Goal: Task Accomplishment & Management: Manage account settings

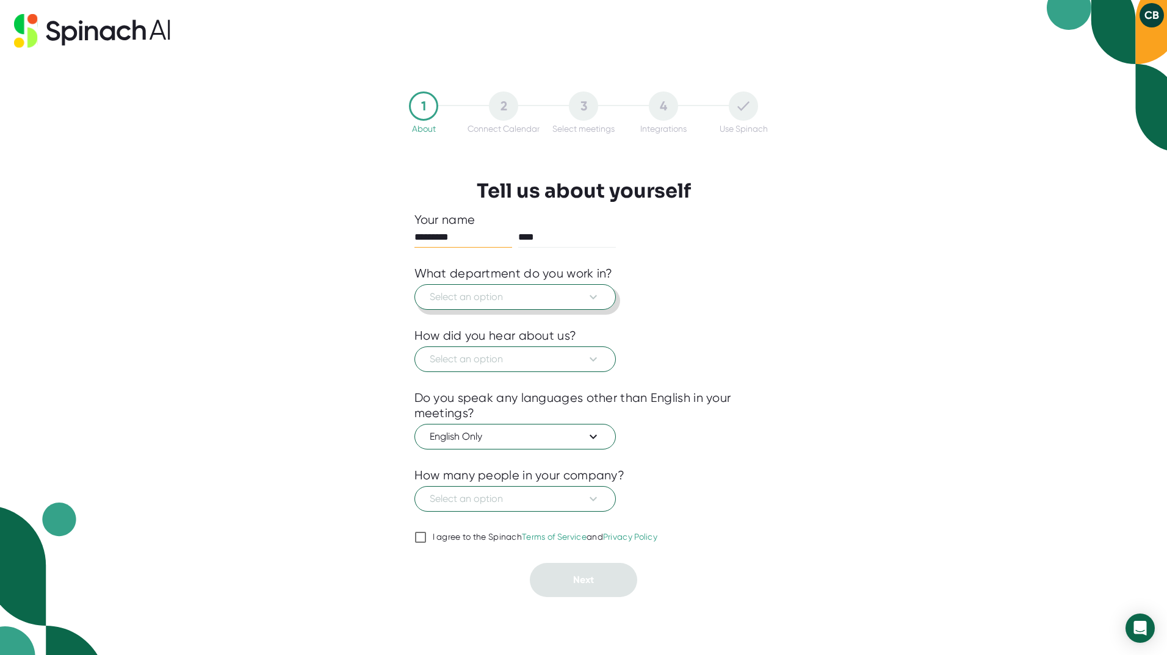
click at [590, 302] on icon at bounding box center [593, 297] width 15 height 15
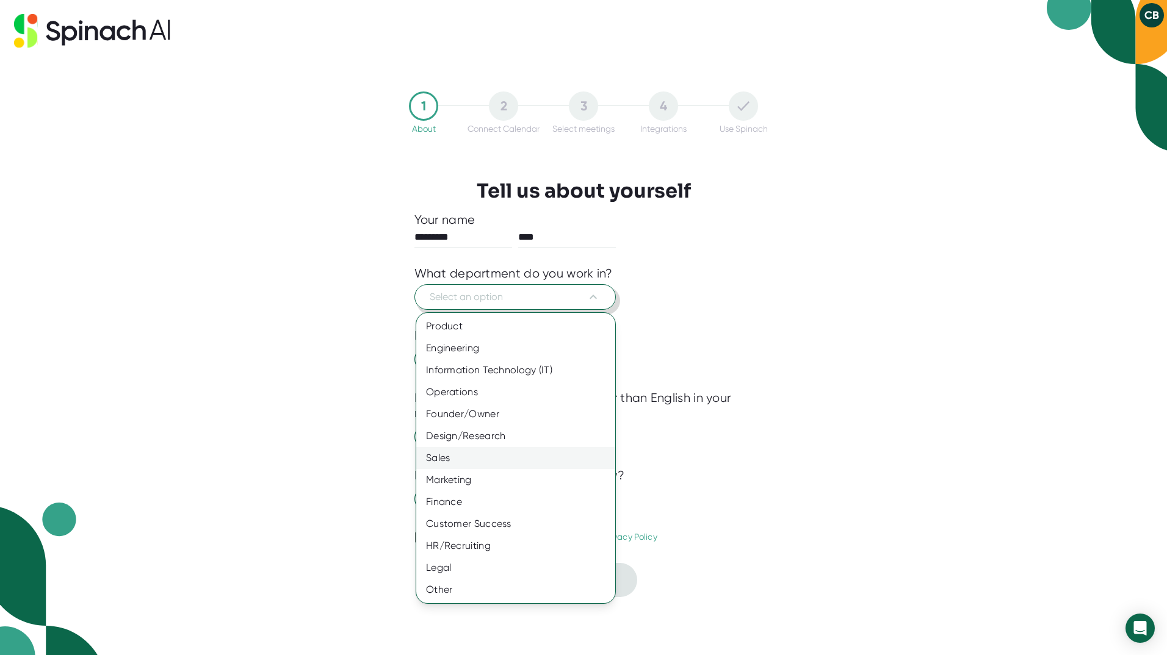
click at [525, 461] on div "Sales" at bounding box center [515, 458] width 199 height 22
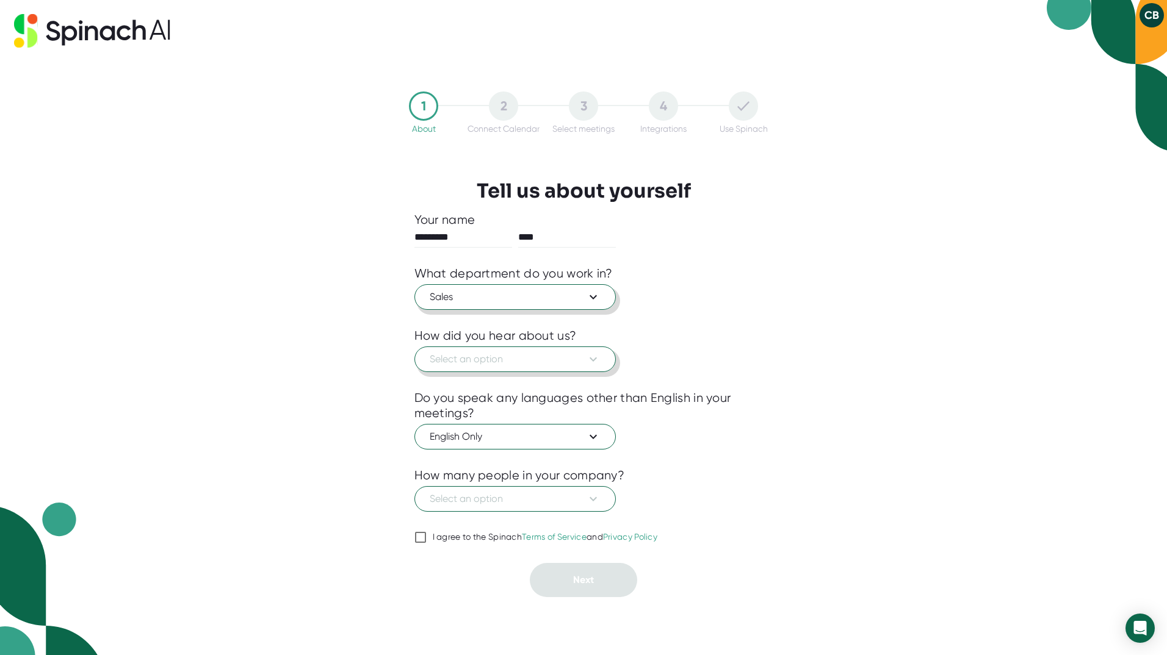
click at [536, 355] on span "Select an option" at bounding box center [515, 359] width 171 height 15
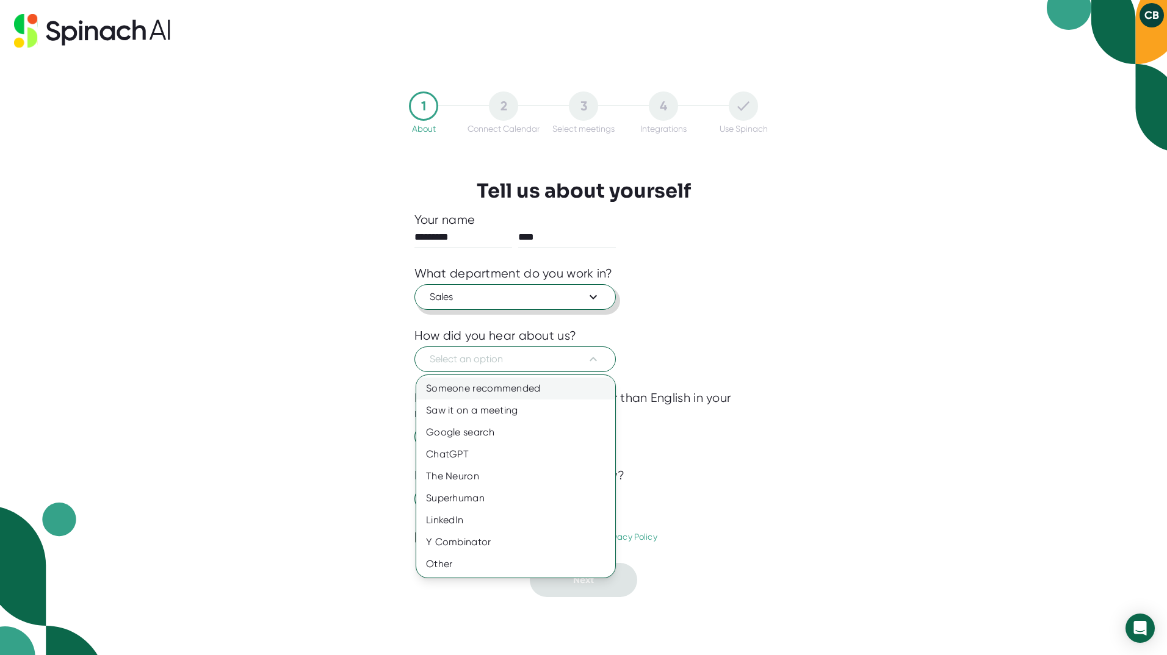
click at [466, 393] on div "Someone recommended" at bounding box center [515, 389] width 199 height 22
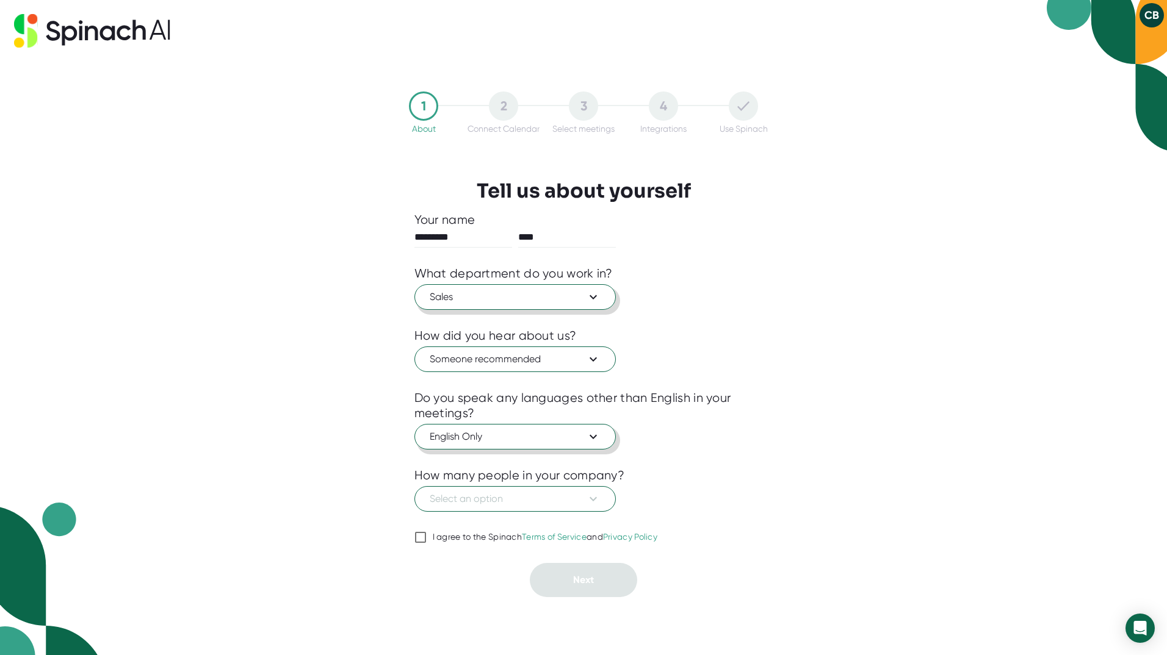
click at [469, 446] on button "English Only" at bounding box center [514, 437] width 201 height 26
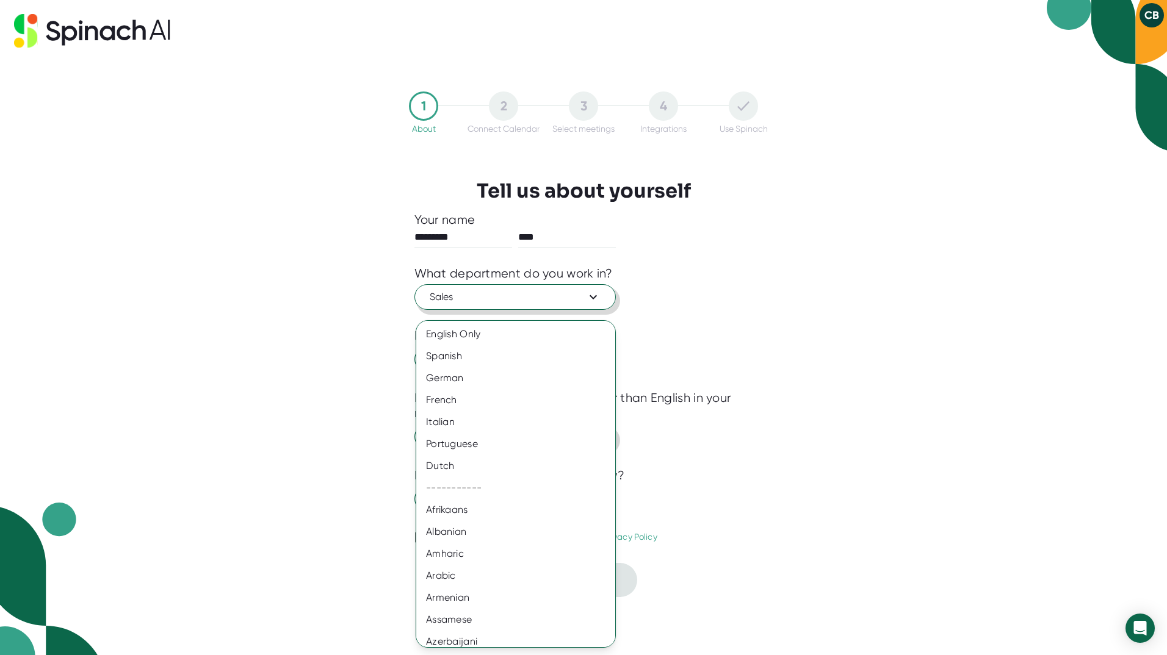
click at [469, 446] on div "Portuguese" at bounding box center [520, 444] width 208 height 22
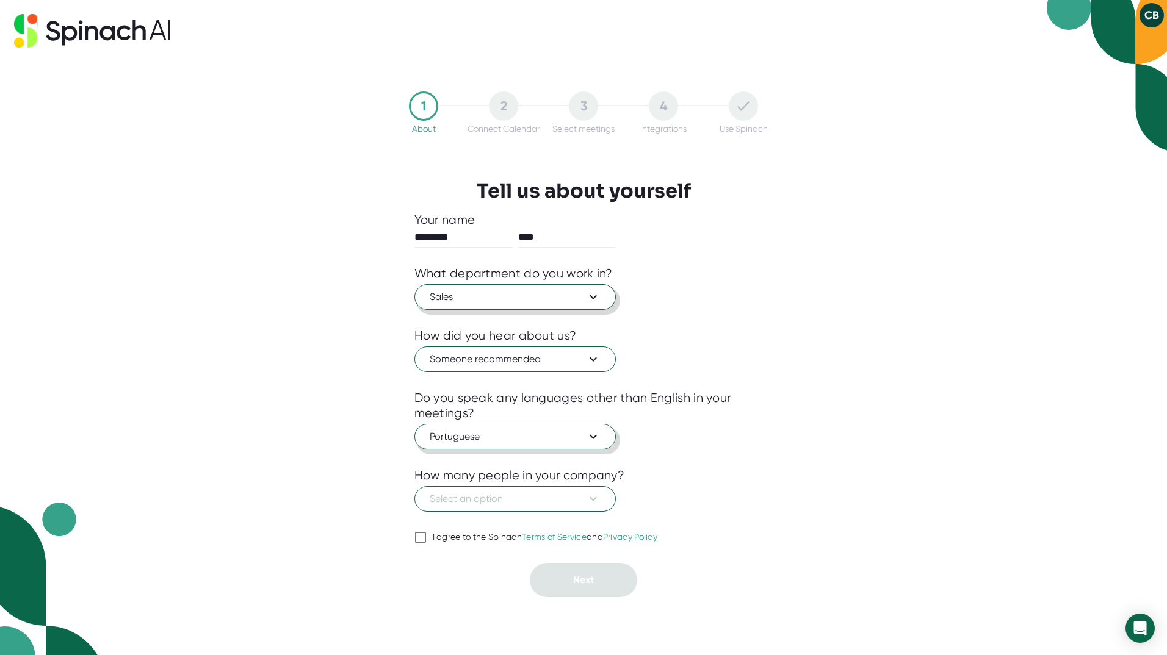
click at [469, 446] on button "Portuguese" at bounding box center [514, 437] width 201 height 26
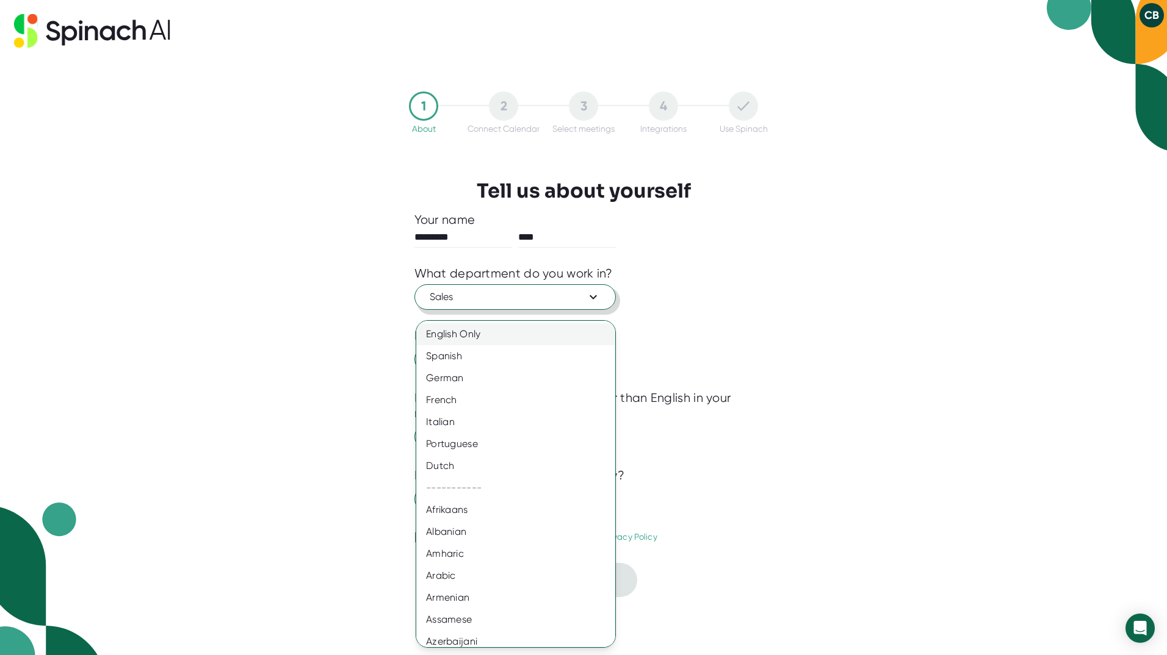
click at [554, 339] on div "English Only" at bounding box center [520, 334] width 208 height 22
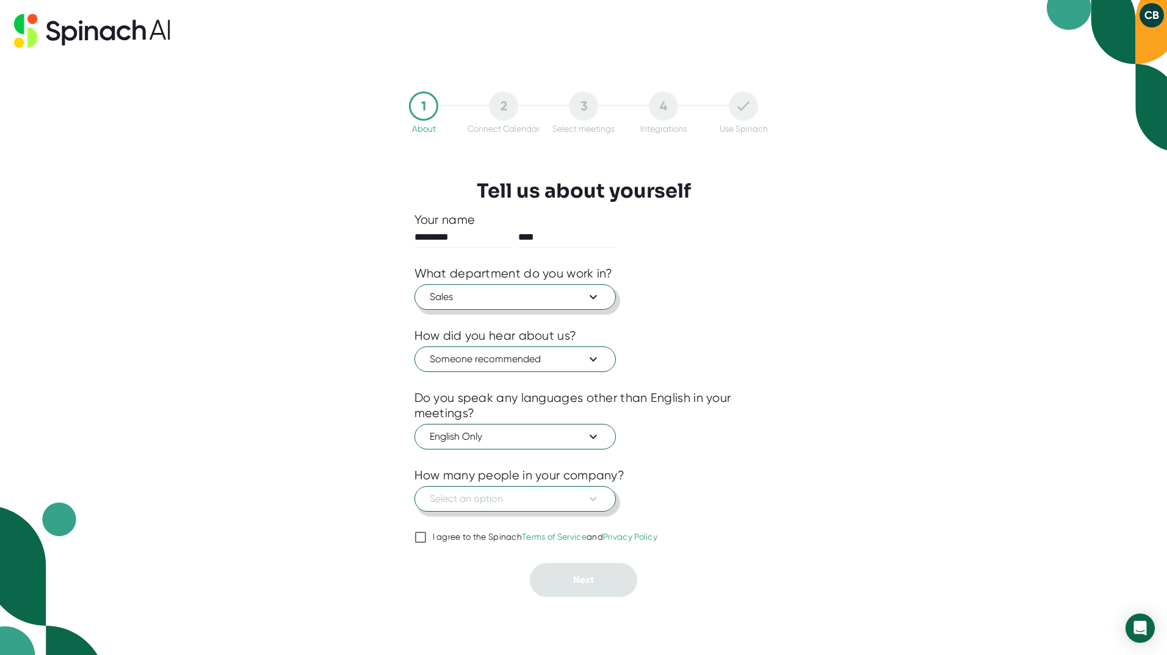
click at [561, 502] on span "Select an option" at bounding box center [515, 499] width 171 height 15
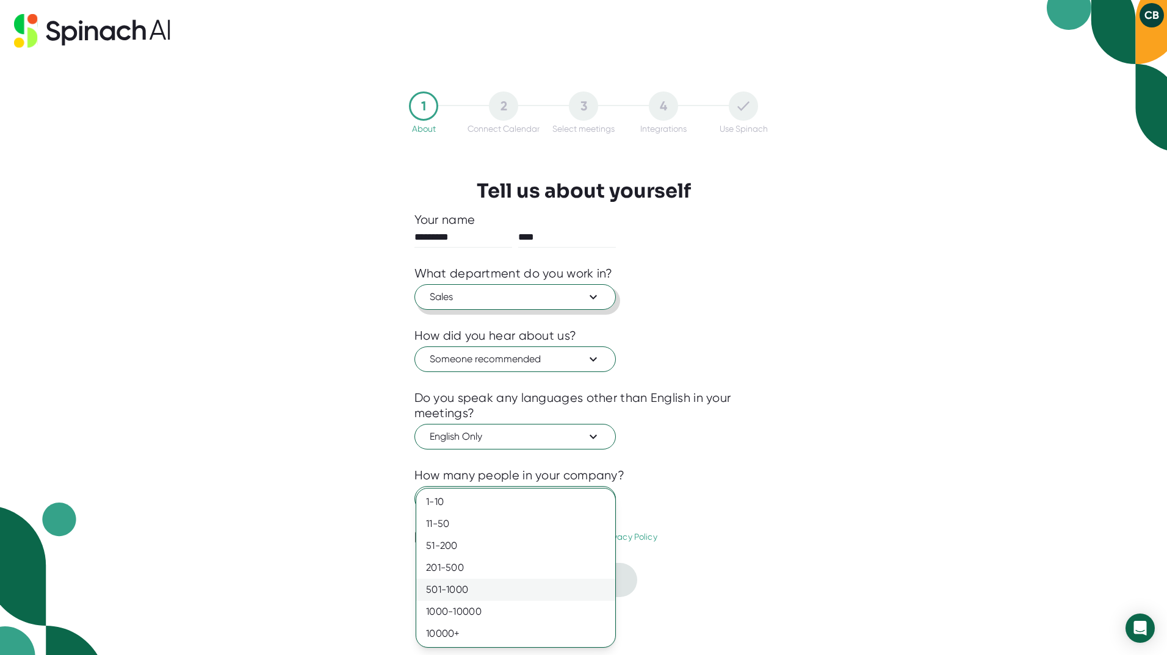
click at [526, 600] on div "501-1000" at bounding box center [515, 590] width 199 height 22
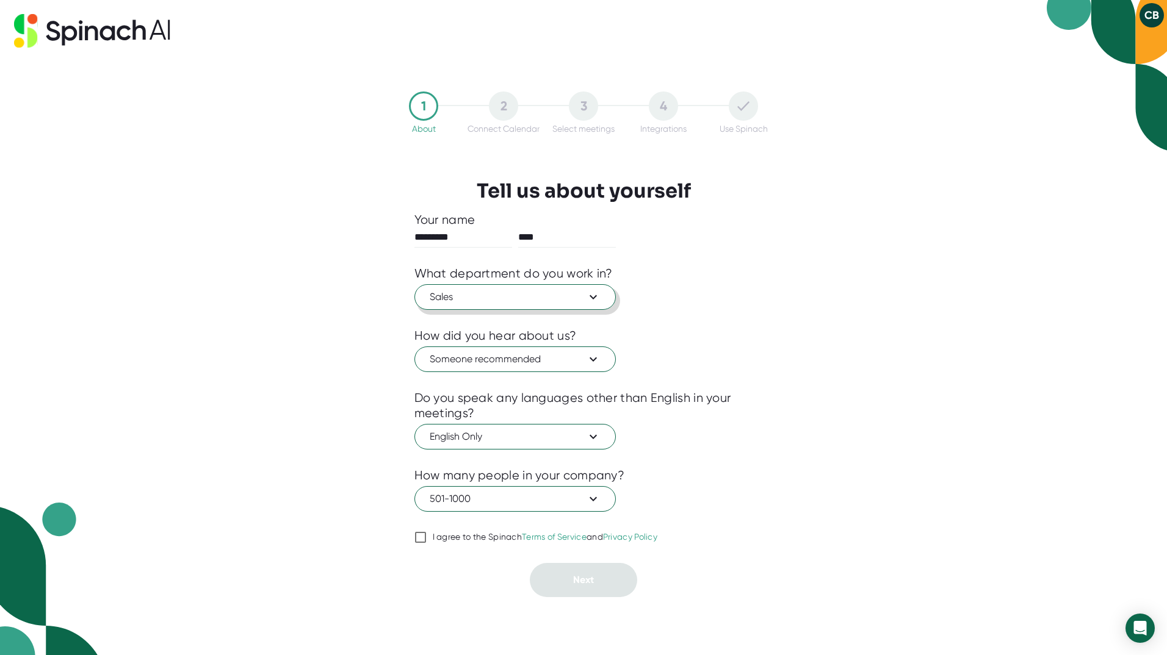
click at [424, 537] on input "I agree to the Spinach Terms of Service and Privacy Policy" at bounding box center [420, 537] width 12 height 15
checkbox input "true"
click at [619, 569] on button "Next" at bounding box center [583, 580] width 107 height 34
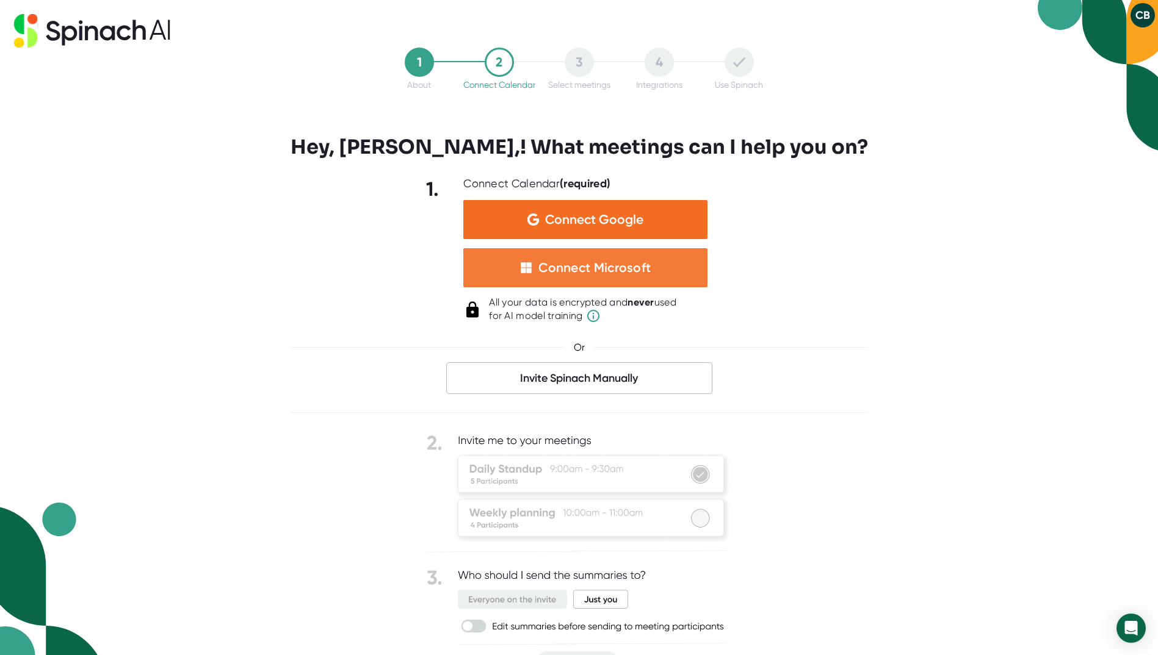
click at [595, 266] on div "Connect Microsoft" at bounding box center [594, 268] width 112 height 16
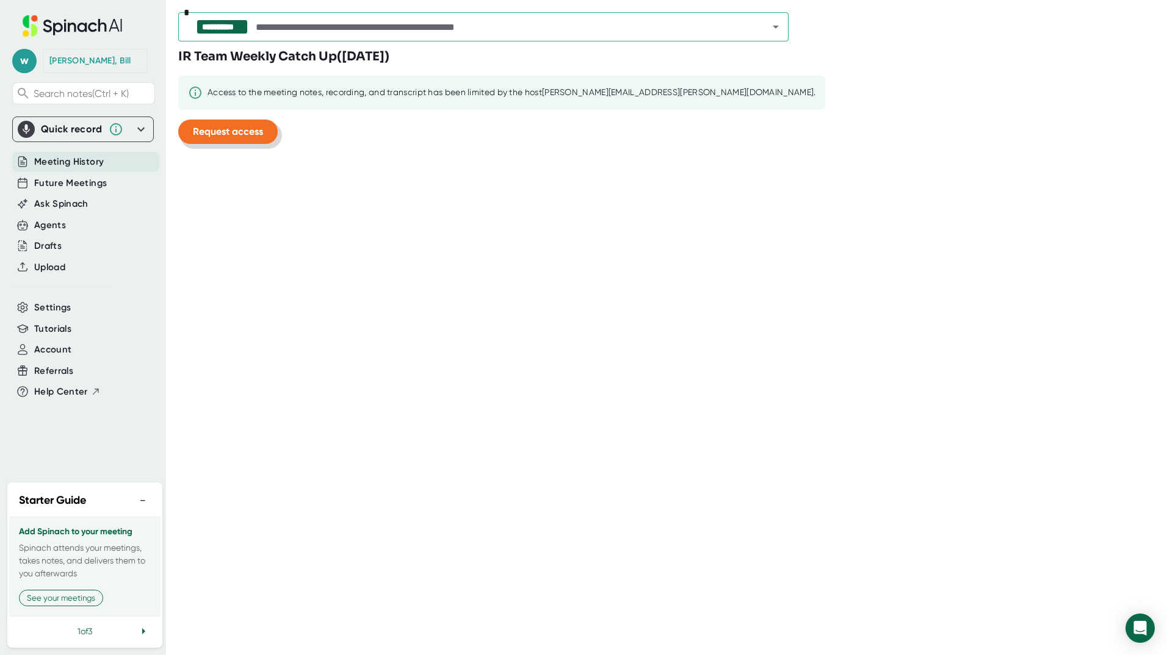
click at [240, 130] on span "Request access" at bounding box center [228, 132] width 70 height 12
click at [80, 189] on span "Future Meetings" at bounding box center [70, 183] width 73 height 14
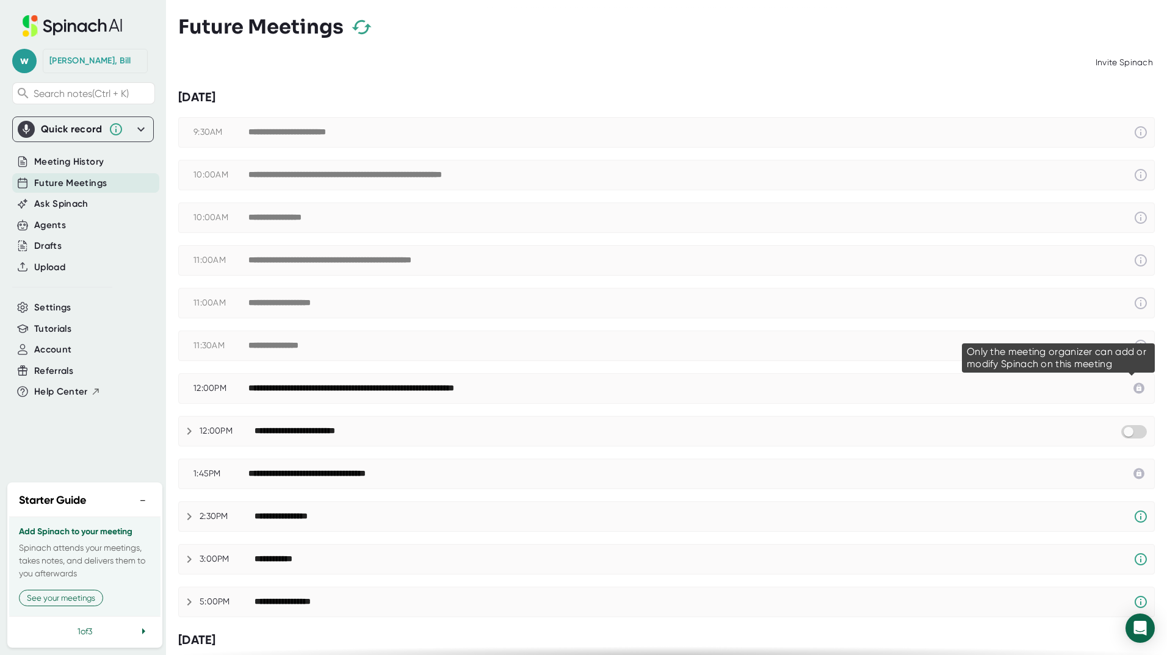
click at [1136, 388] on icon at bounding box center [1138, 388] width 5 height 7
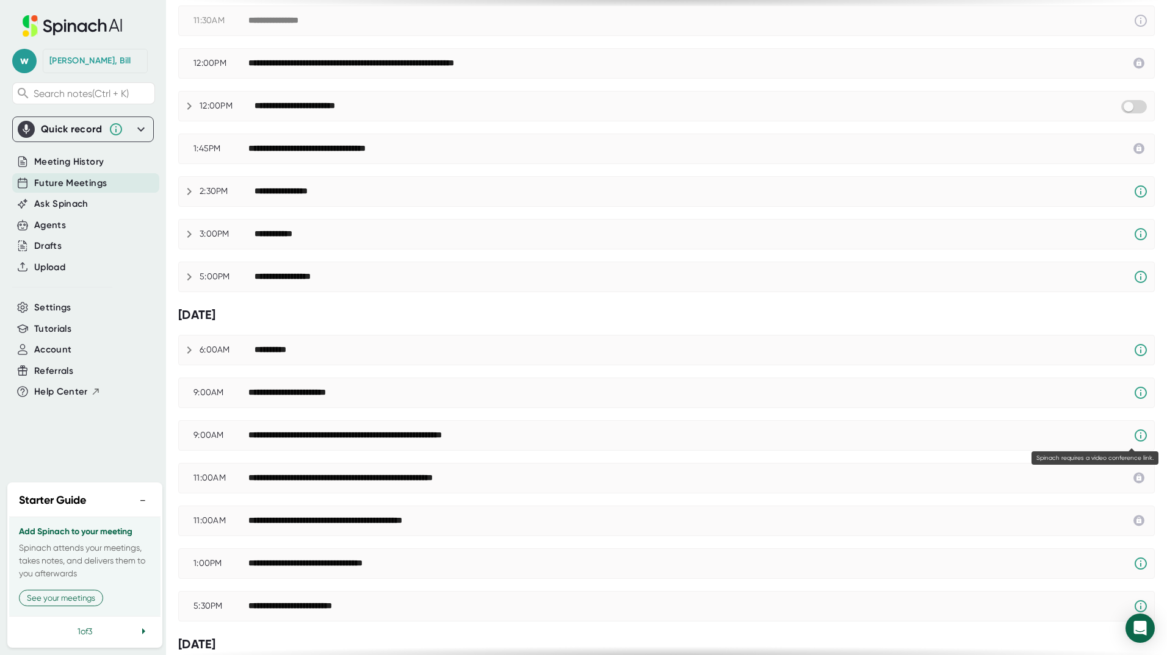
click at [1133, 440] on icon at bounding box center [1140, 435] width 15 height 15
click at [1133, 435] on icon at bounding box center [1140, 435] width 15 height 15
click at [1134, 398] on icon at bounding box center [1140, 393] width 12 height 12
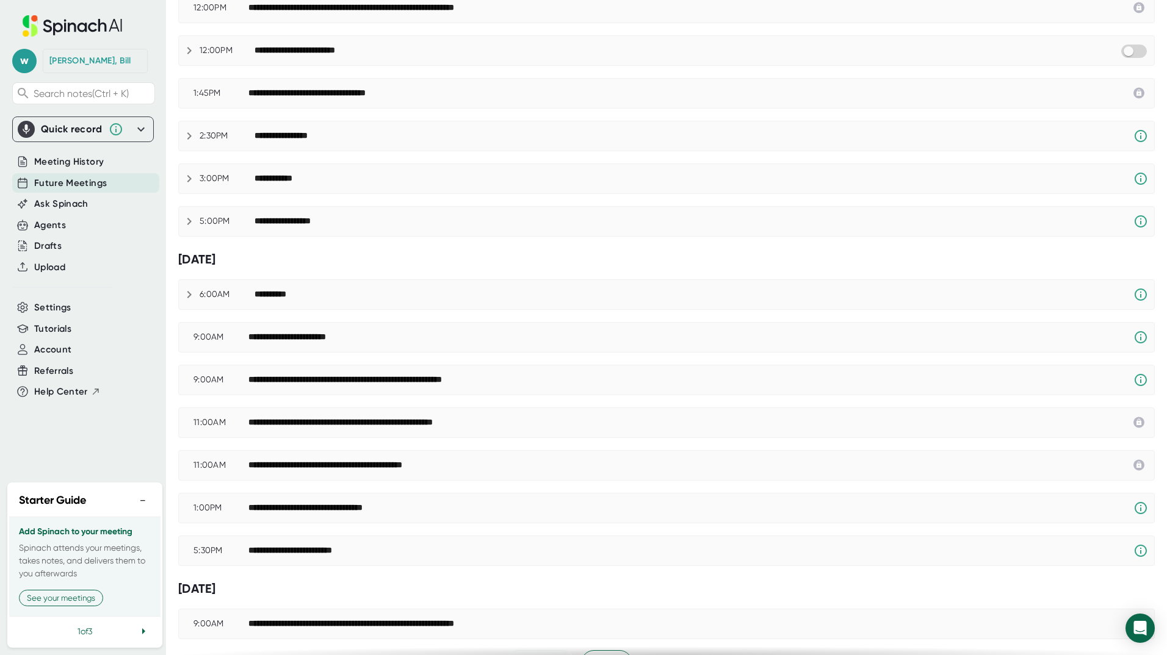
scroll to position [411, 0]
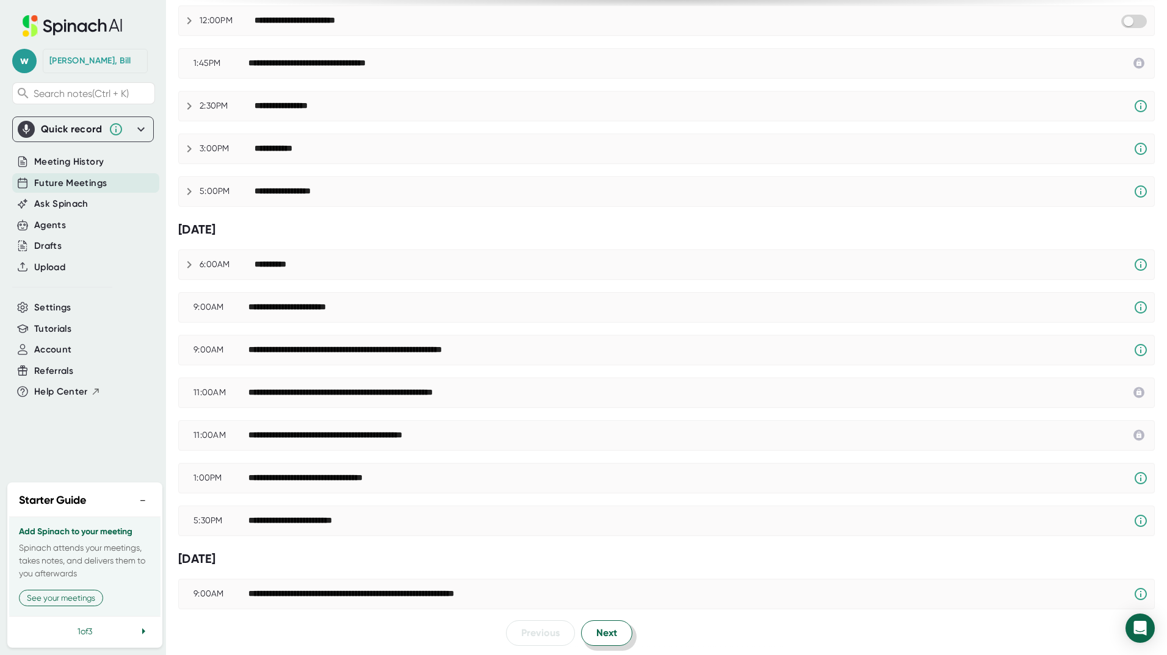
click at [605, 629] on span "Next" at bounding box center [606, 633] width 21 height 15
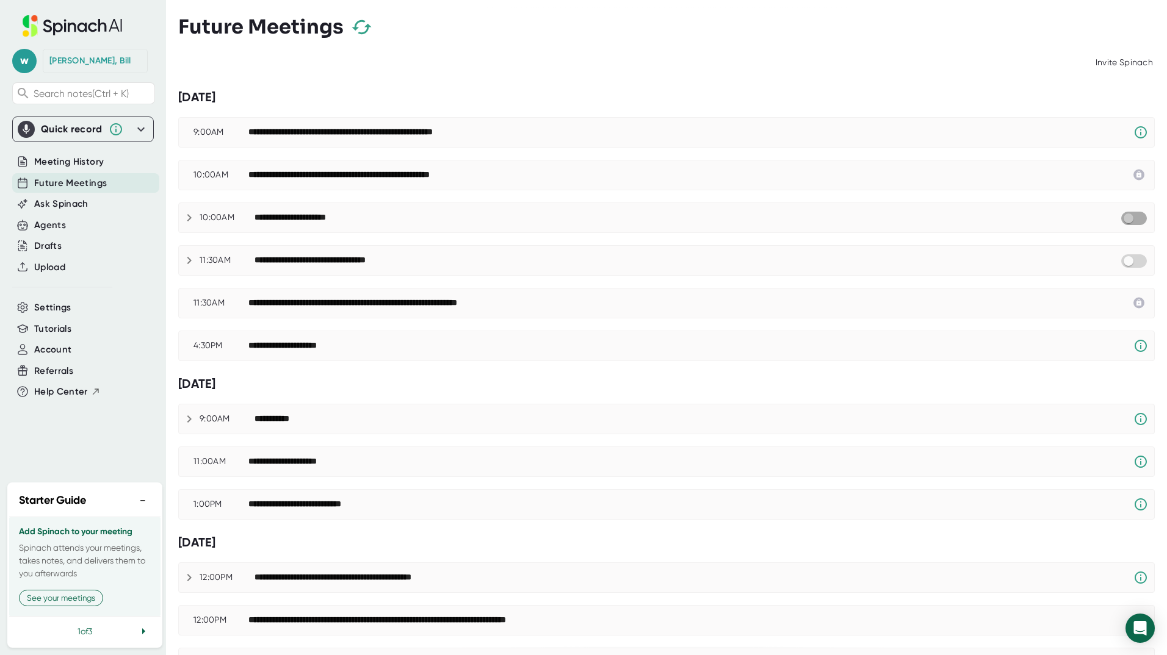
click at [1128, 222] on input "checkbox" at bounding box center [1128, 218] width 35 height 11
click at [1127, 262] on input "checkbox" at bounding box center [1128, 261] width 35 height 11
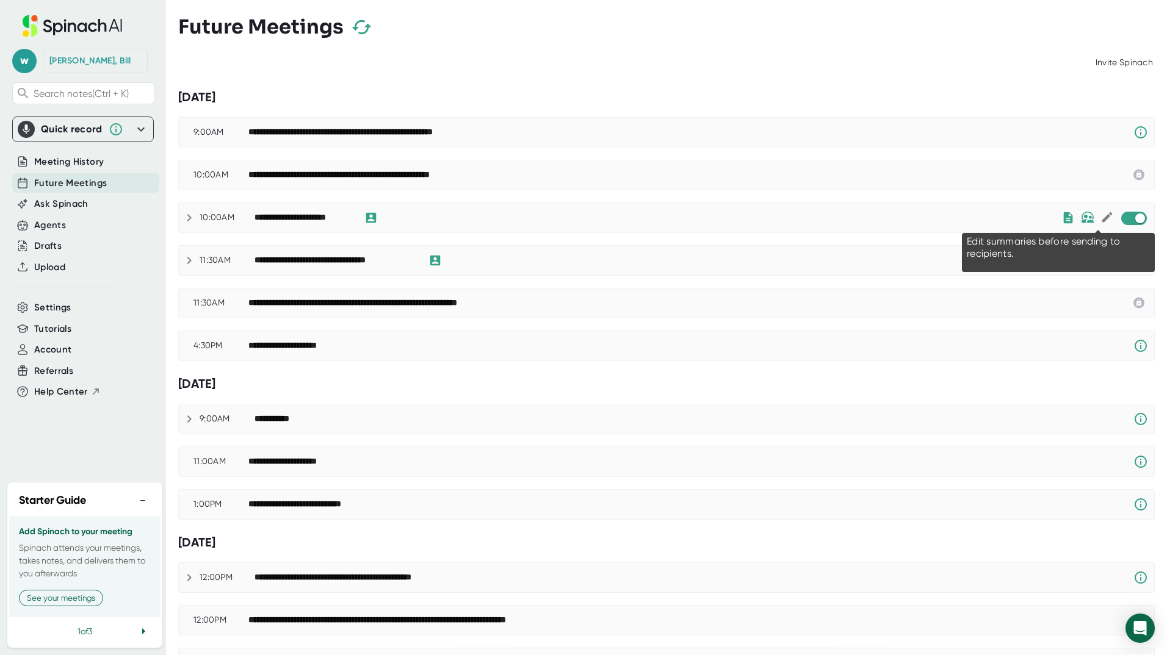
click at [1100, 214] on icon at bounding box center [1106, 217] width 13 height 13
checkbox input "true"
click at [1081, 217] on img at bounding box center [1087, 218] width 13 height 12
click at [1083, 215] on icon at bounding box center [1087, 217] width 9 height 9
click at [1081, 215] on icon at bounding box center [1087, 218] width 13 height 8
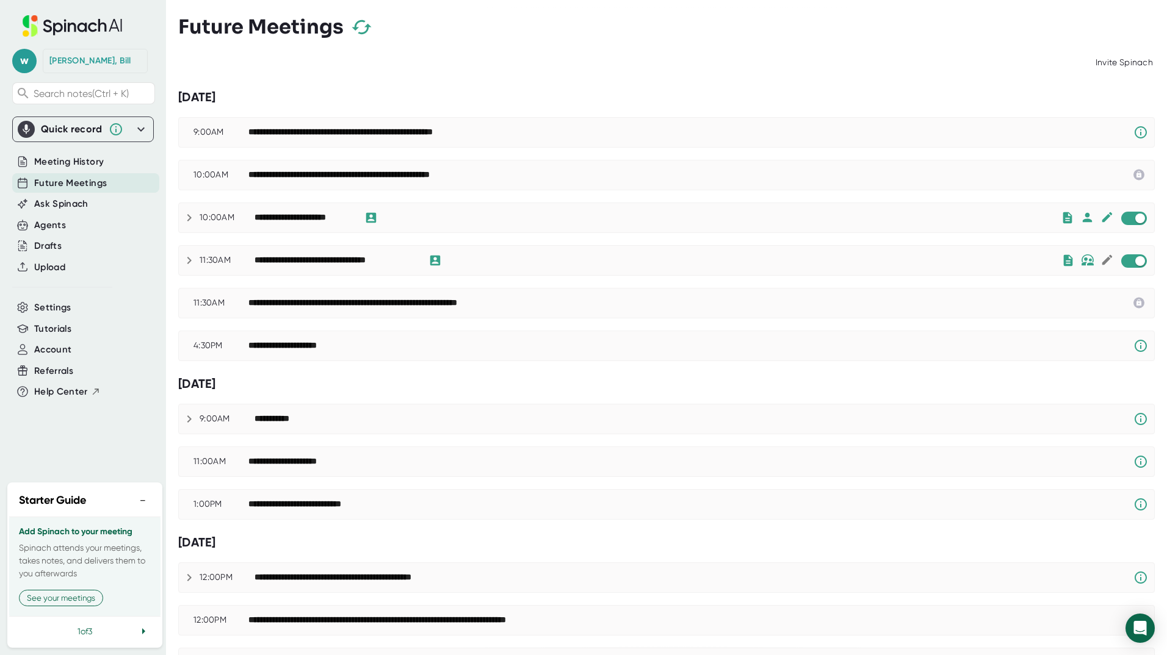
click at [1081, 258] on img at bounding box center [1087, 260] width 13 height 12
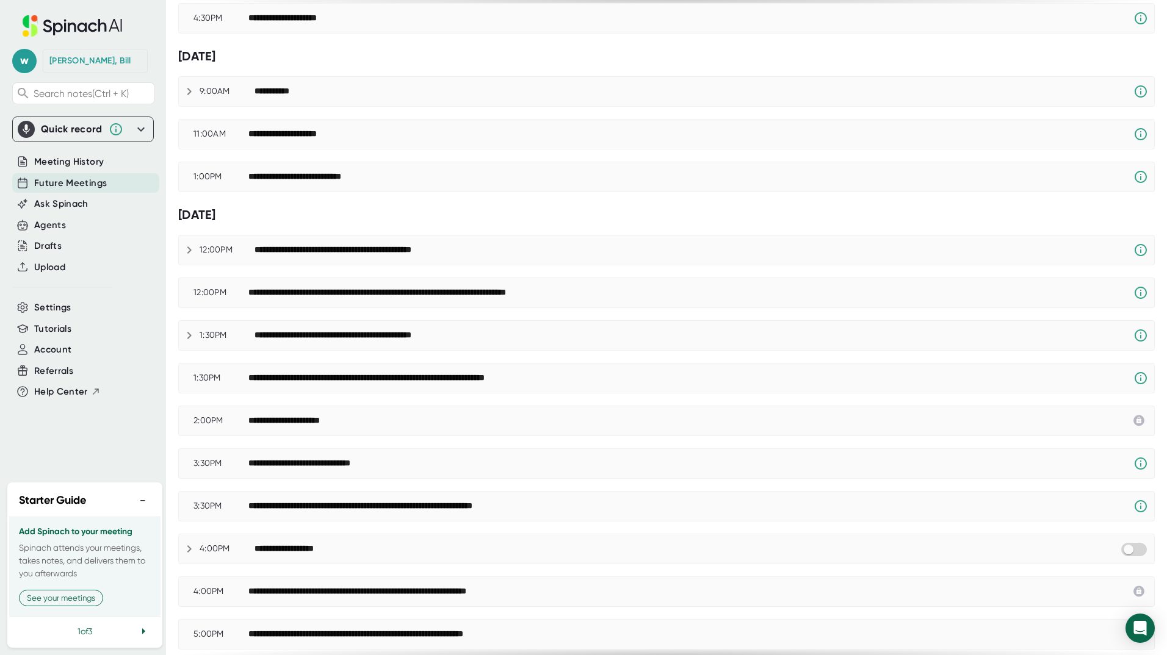
scroll to position [371, 0]
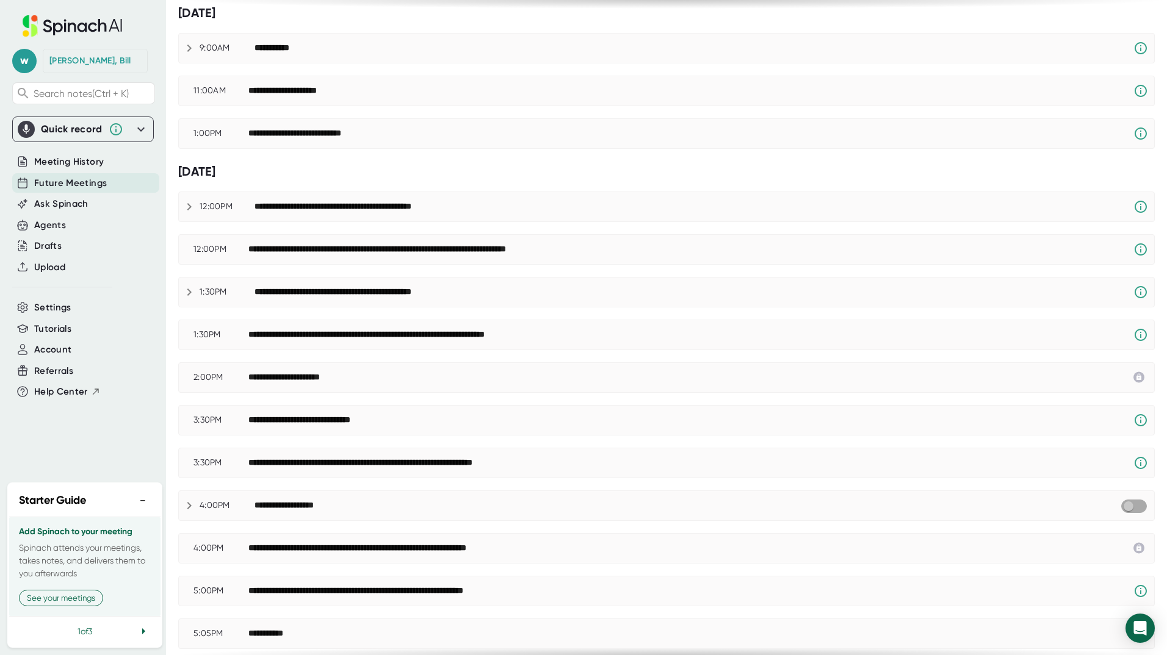
click at [1123, 503] on input "checkbox" at bounding box center [1128, 506] width 35 height 11
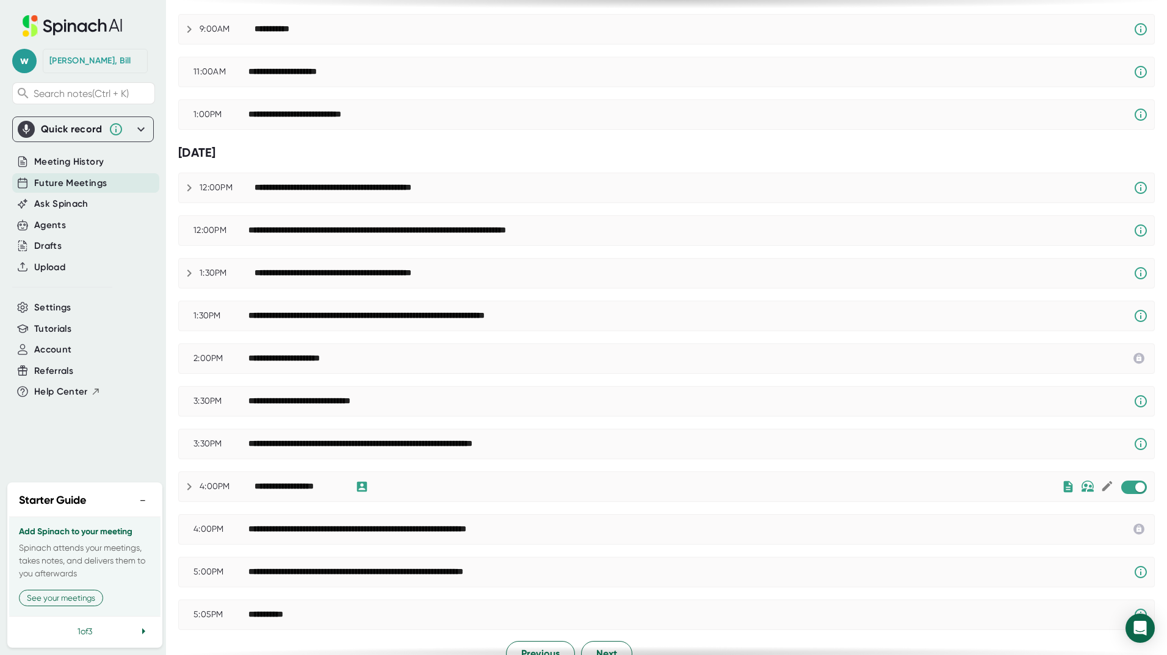
scroll to position [411, 0]
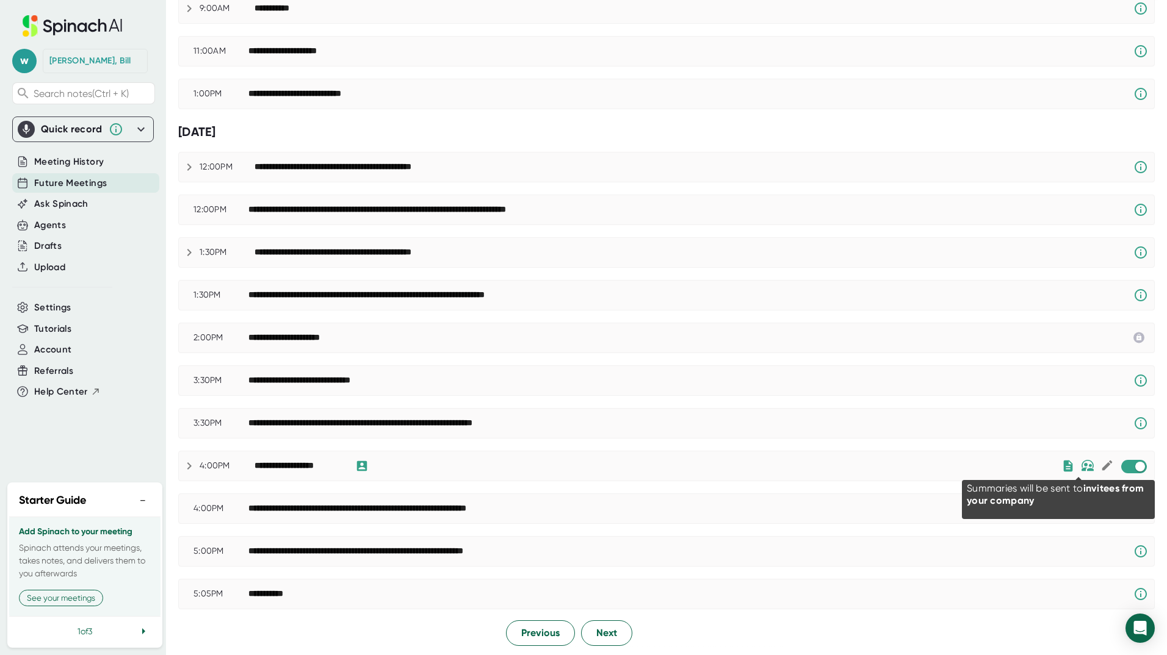
click at [1081, 469] on img at bounding box center [1087, 466] width 13 height 12
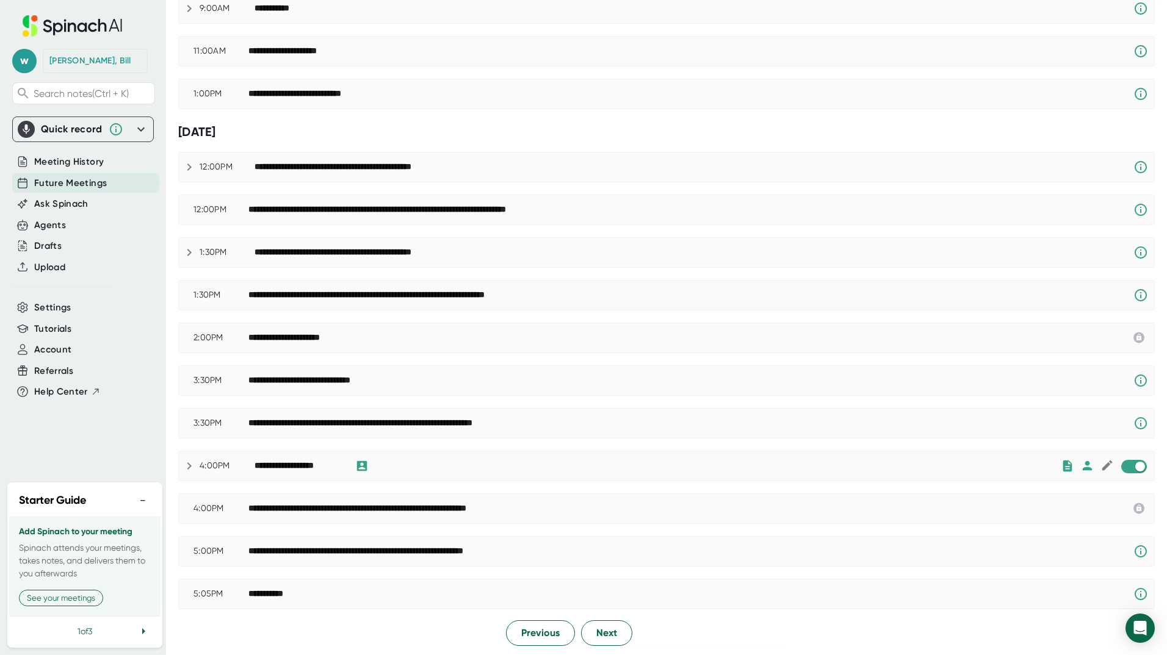
click at [1095, 474] on div "**********" at bounding box center [666, 466] width 975 height 29
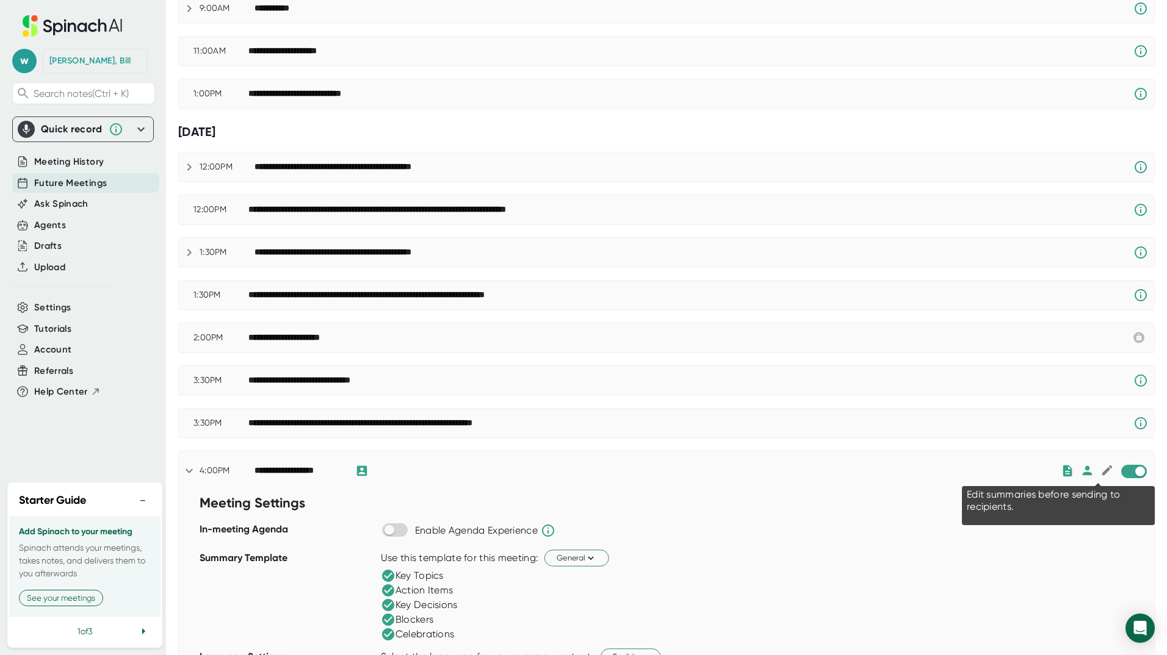
click at [1100, 472] on icon at bounding box center [1106, 470] width 13 height 13
checkbox input "true"
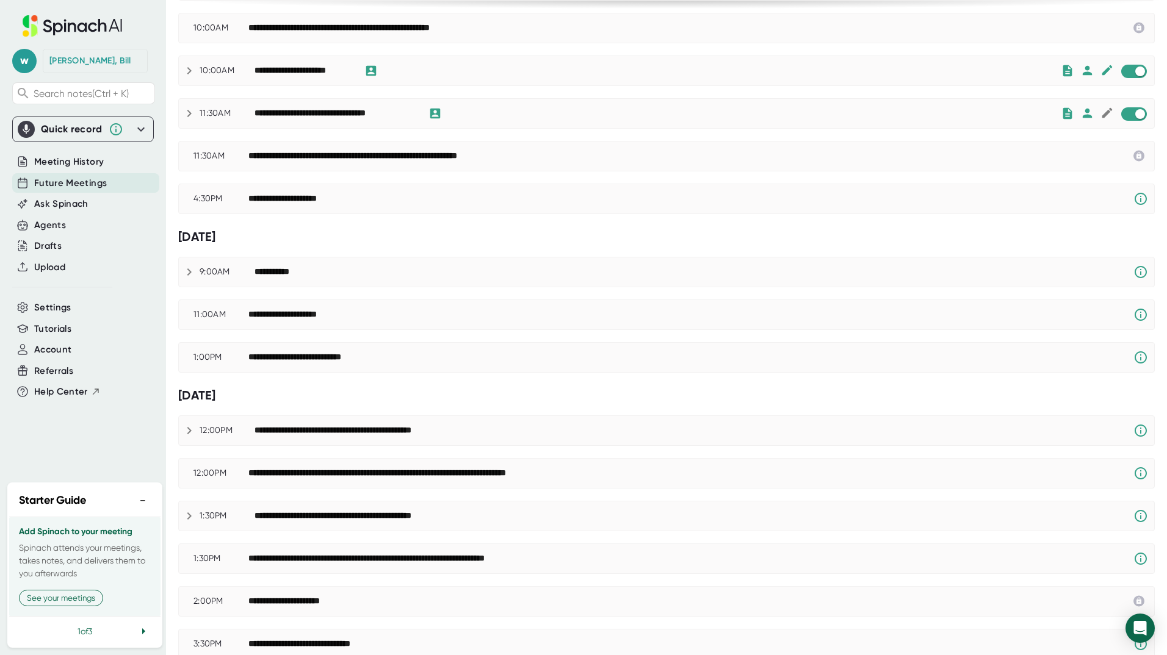
scroll to position [0, 0]
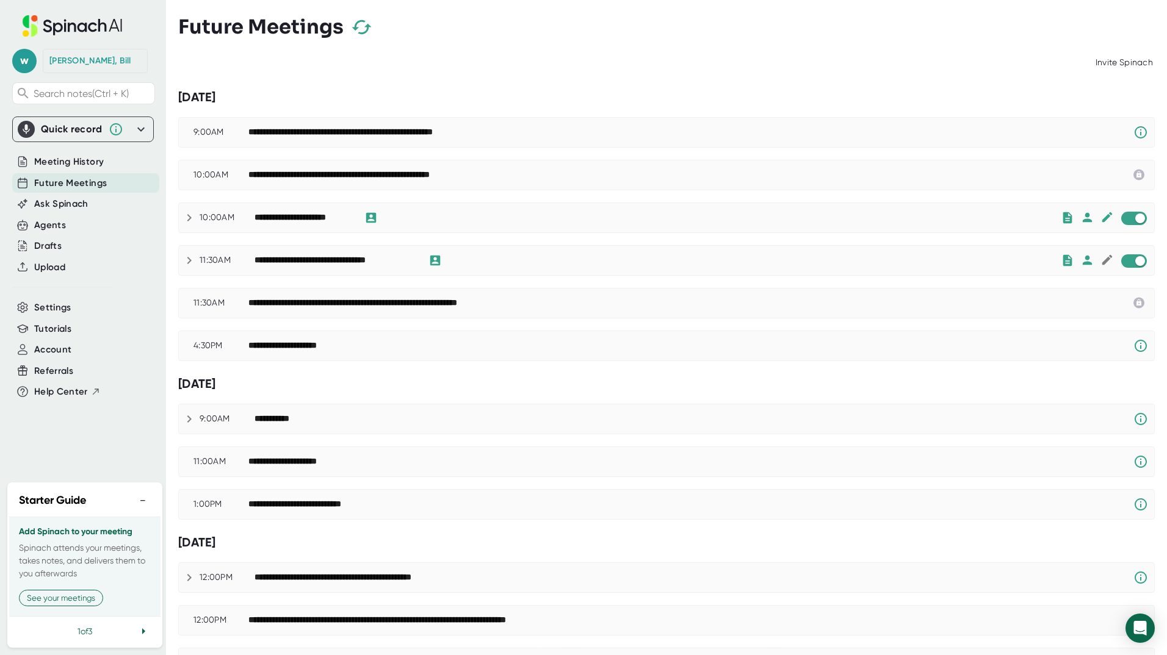
drag, startPoint x: 1156, startPoint y: 92, endPoint x: 1164, endPoint y: 159, distance: 66.9
click at [1164, 159] on div "**********" at bounding box center [672, 327] width 989 height 655
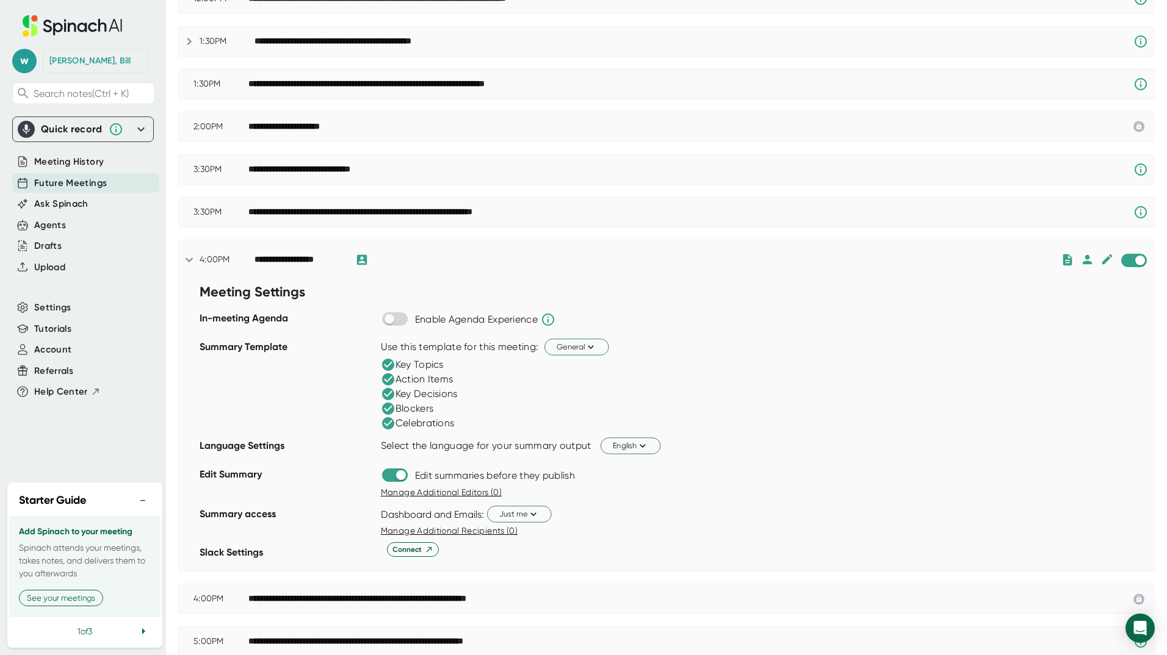
scroll to position [712, 0]
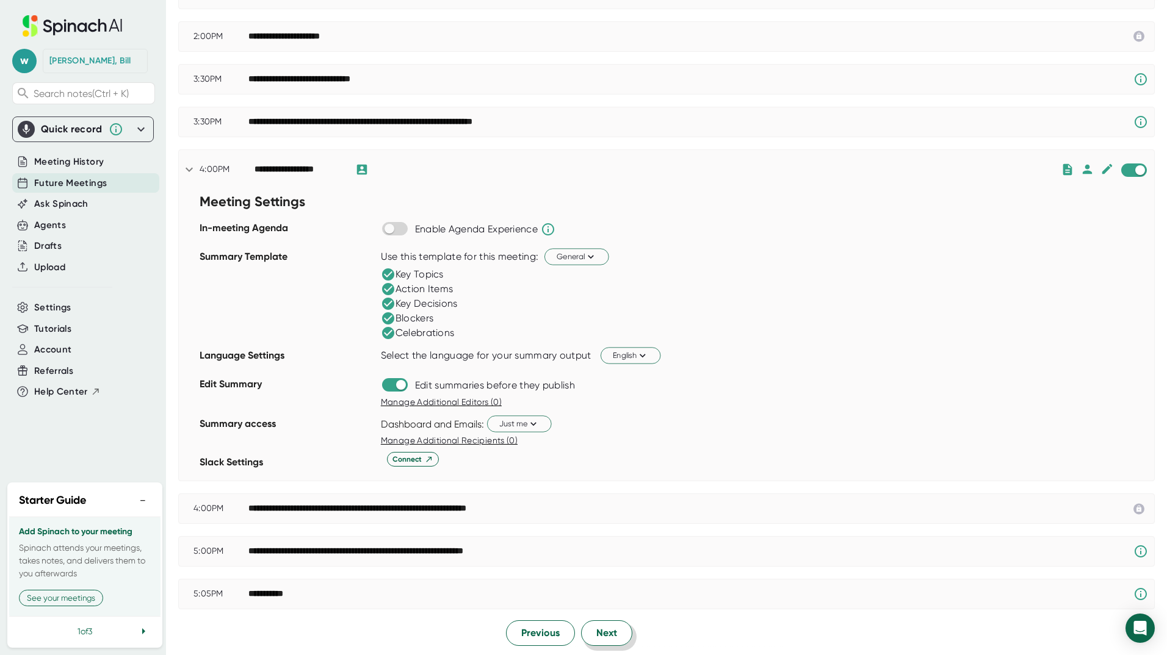
click at [607, 636] on span "Next" at bounding box center [606, 633] width 21 height 15
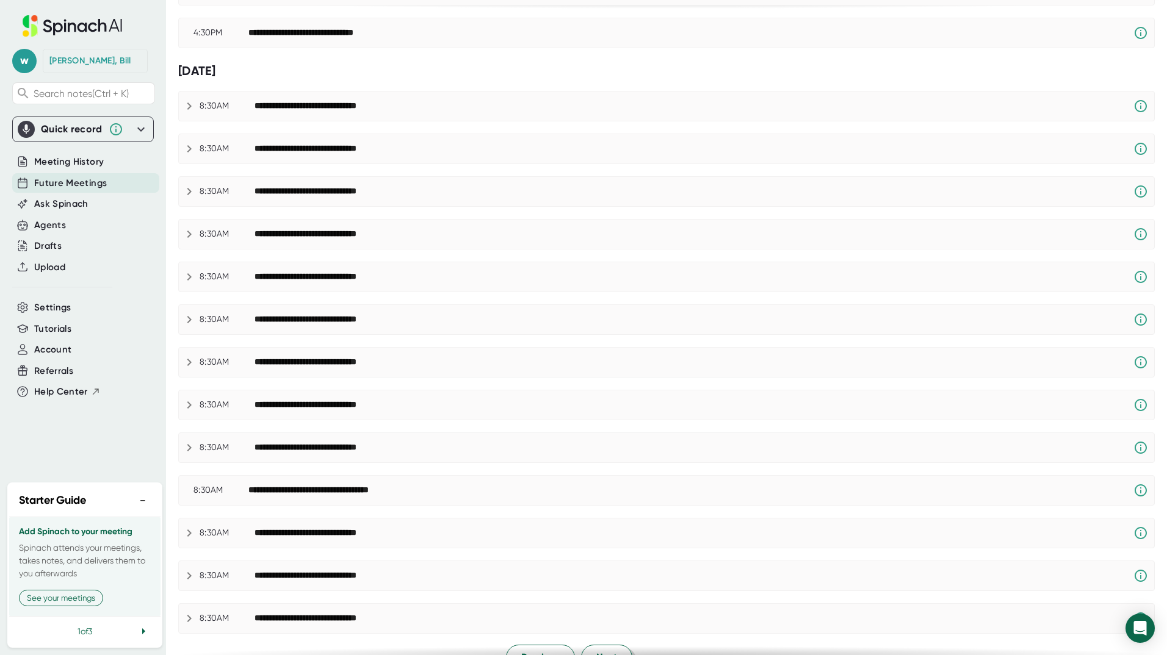
scroll to position [411, 0]
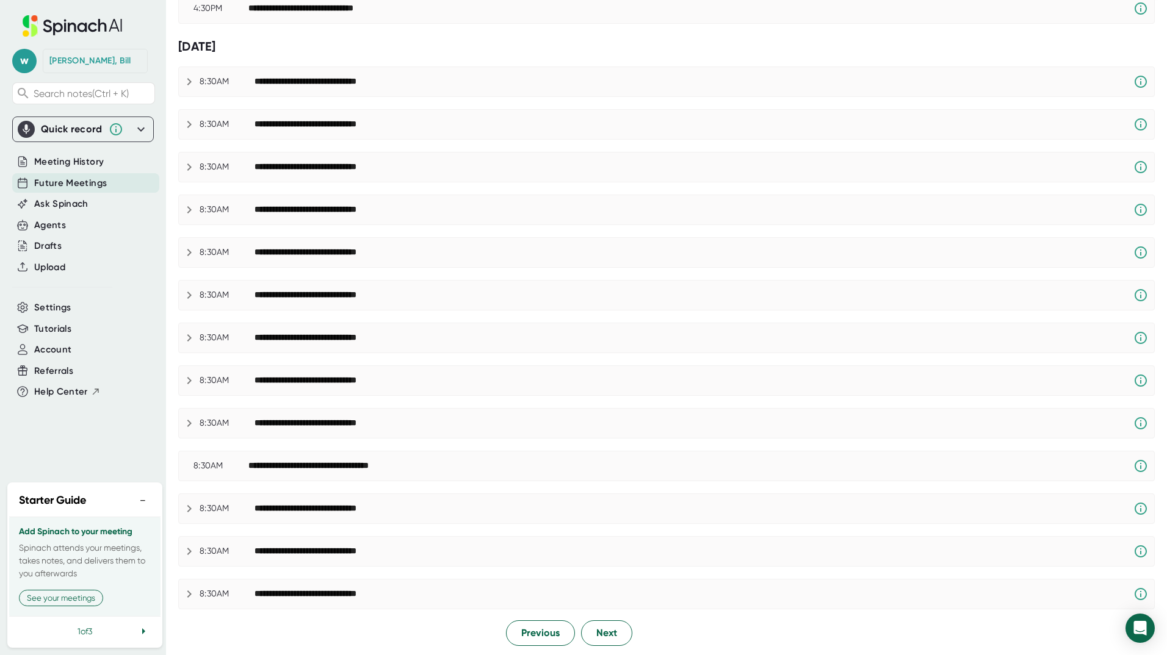
click at [601, 647] on div at bounding box center [666, 650] width 976 height 9
click at [601, 636] on span "Next" at bounding box center [606, 633] width 21 height 15
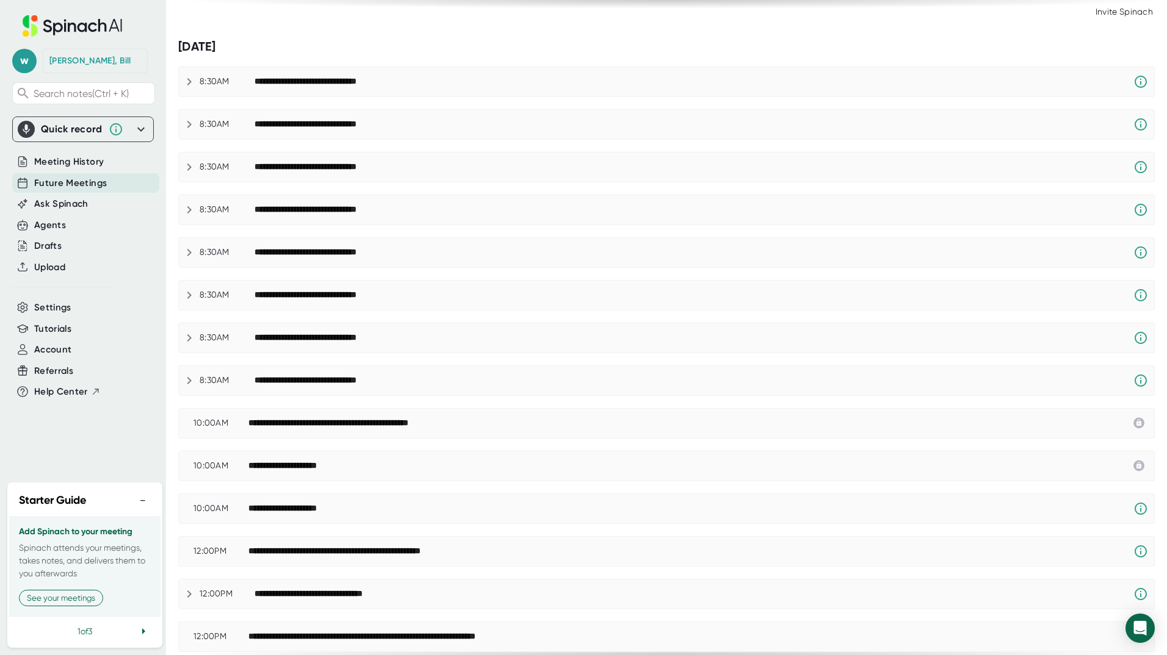
scroll to position [350, 0]
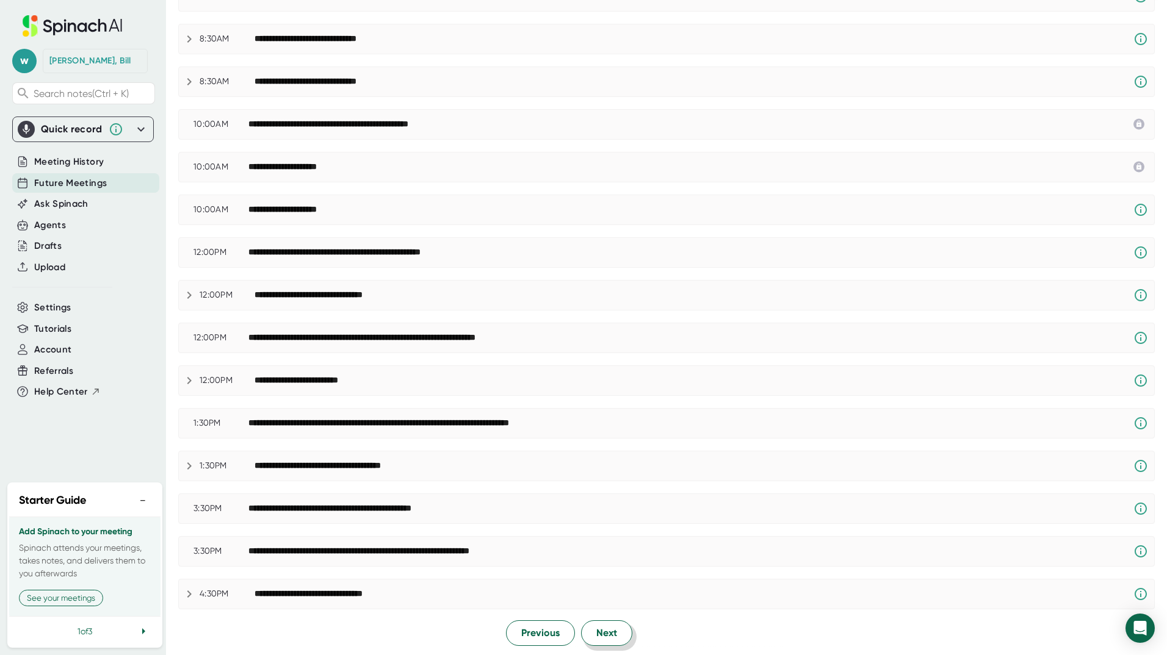
click at [616, 626] on button "Next" at bounding box center [606, 634] width 51 height 26
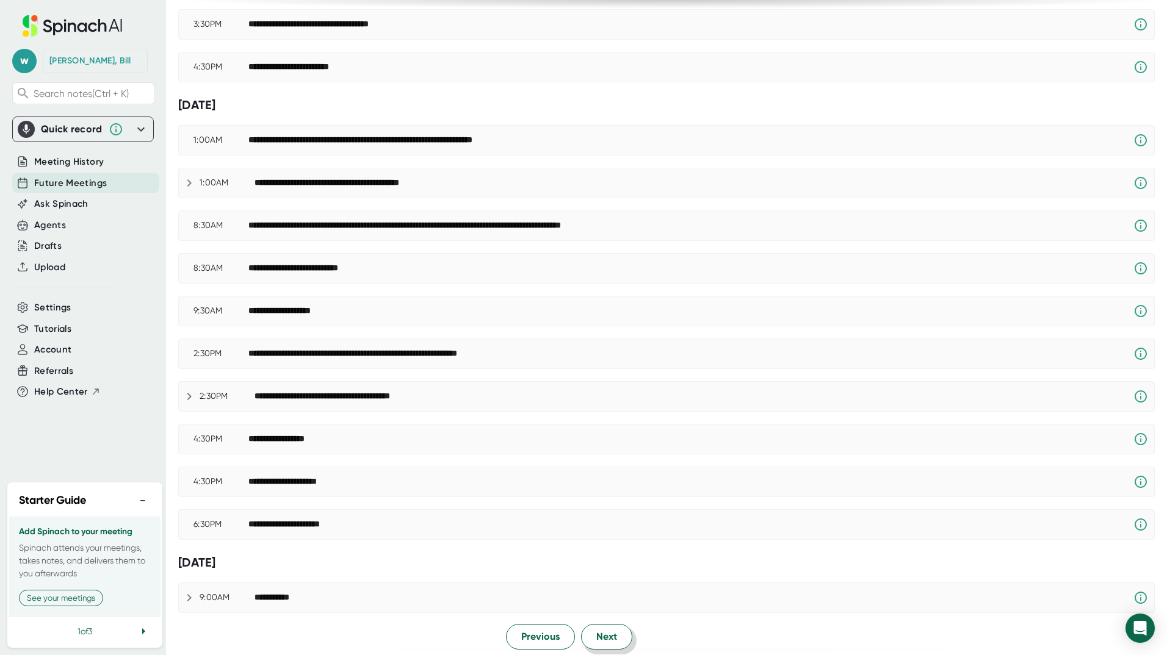
scroll to position [441, 0]
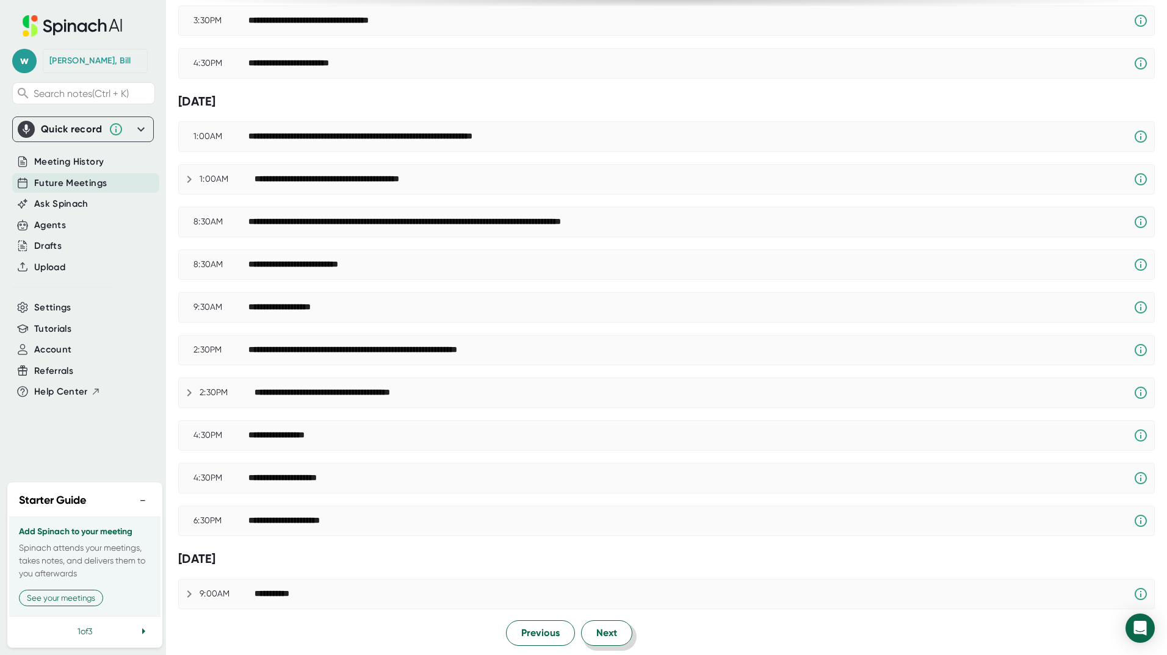
click at [607, 627] on span "Next" at bounding box center [606, 633] width 21 height 15
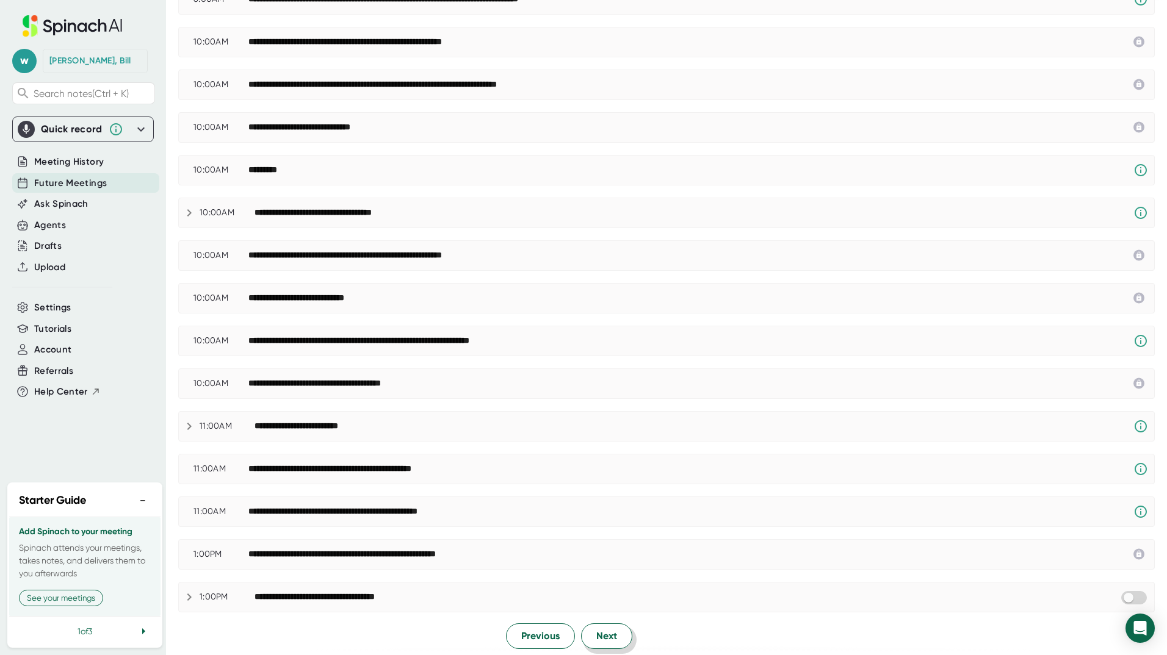
scroll to position [411, 0]
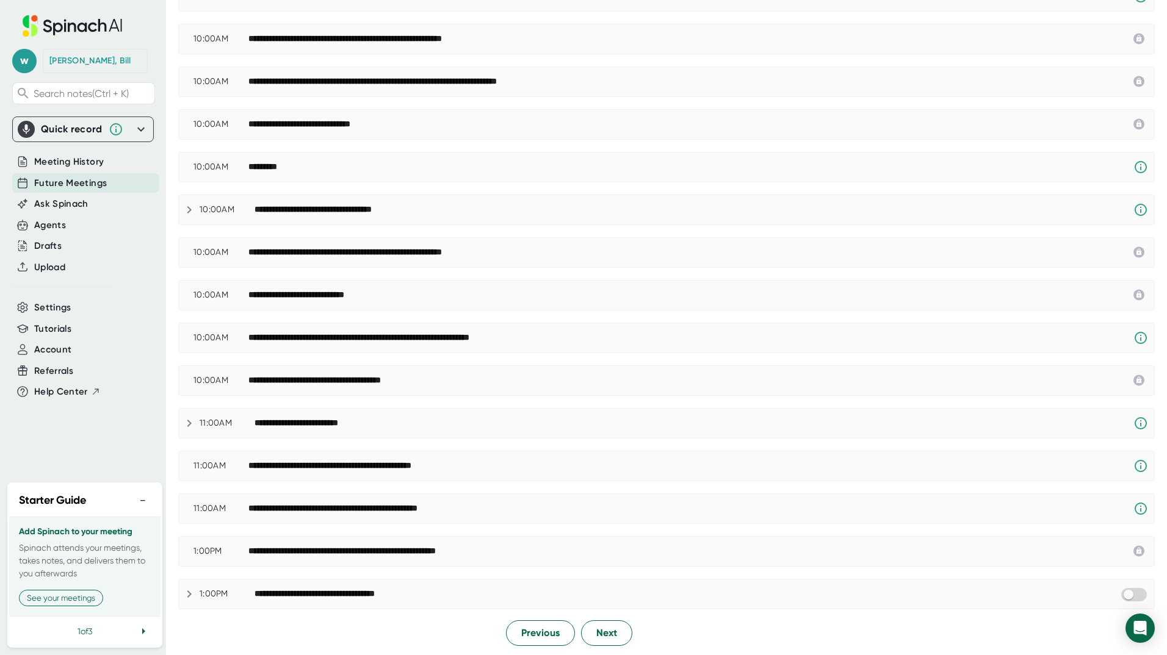
click at [1125, 600] on span at bounding box center [1134, 594] width 26 height 13
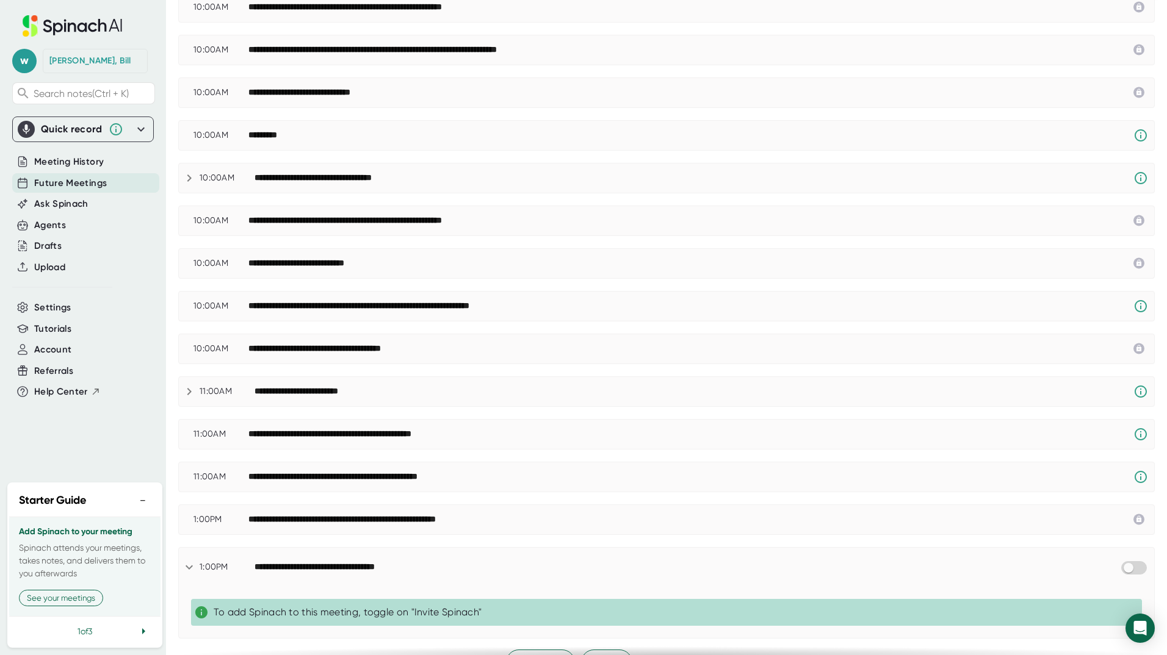
scroll to position [472, 0]
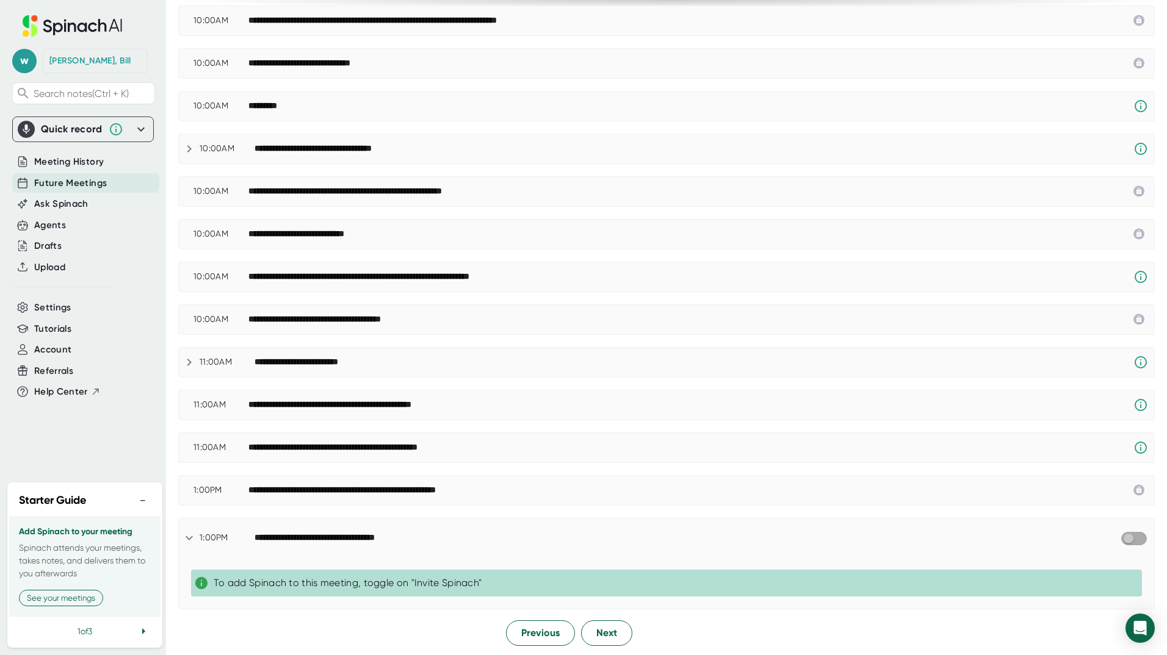
click at [1124, 536] on input "checkbox" at bounding box center [1128, 538] width 35 height 11
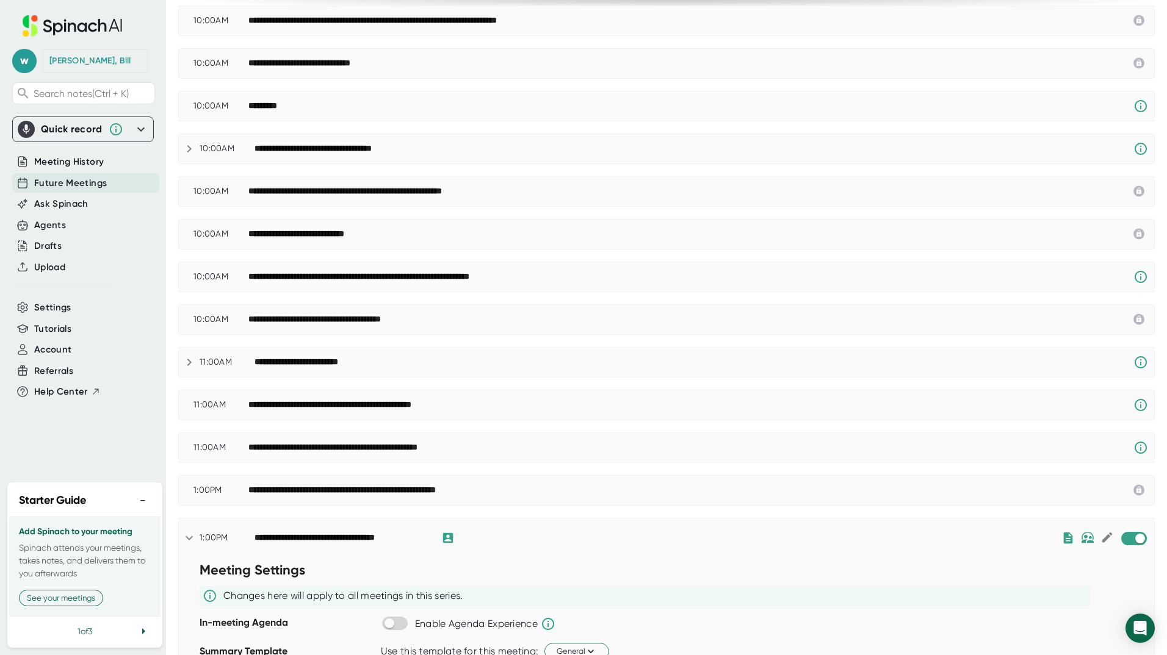
scroll to position [727, 0]
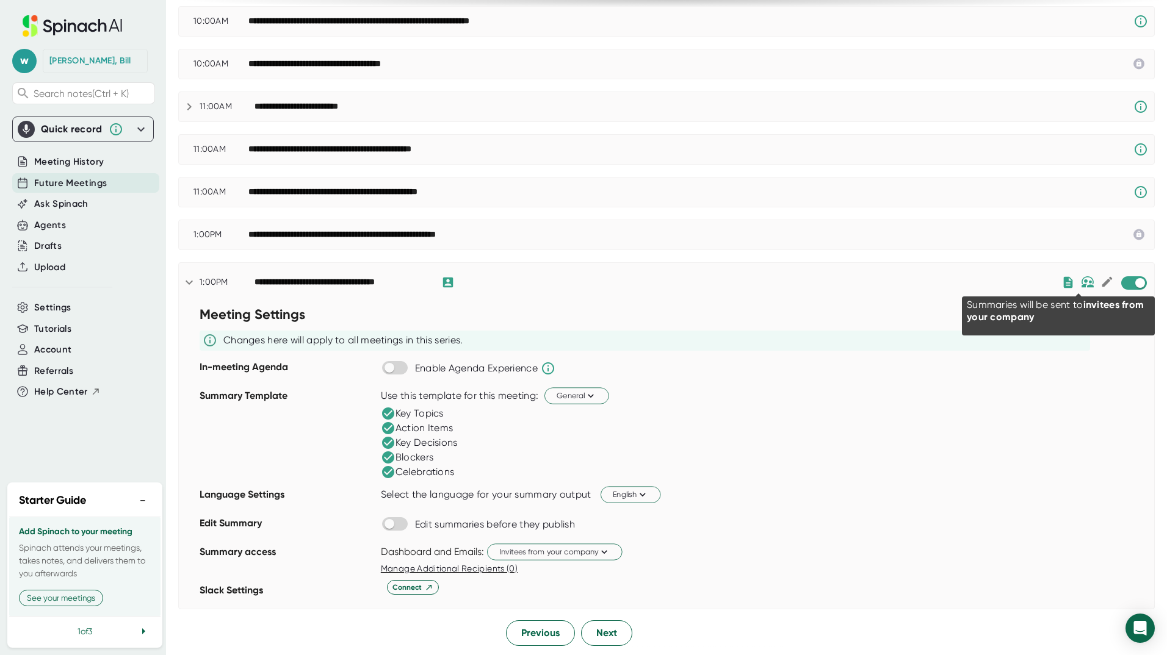
click at [1081, 283] on img at bounding box center [1087, 282] width 13 height 12
click at [1100, 279] on icon at bounding box center [1106, 281] width 13 height 13
checkbox input "true"
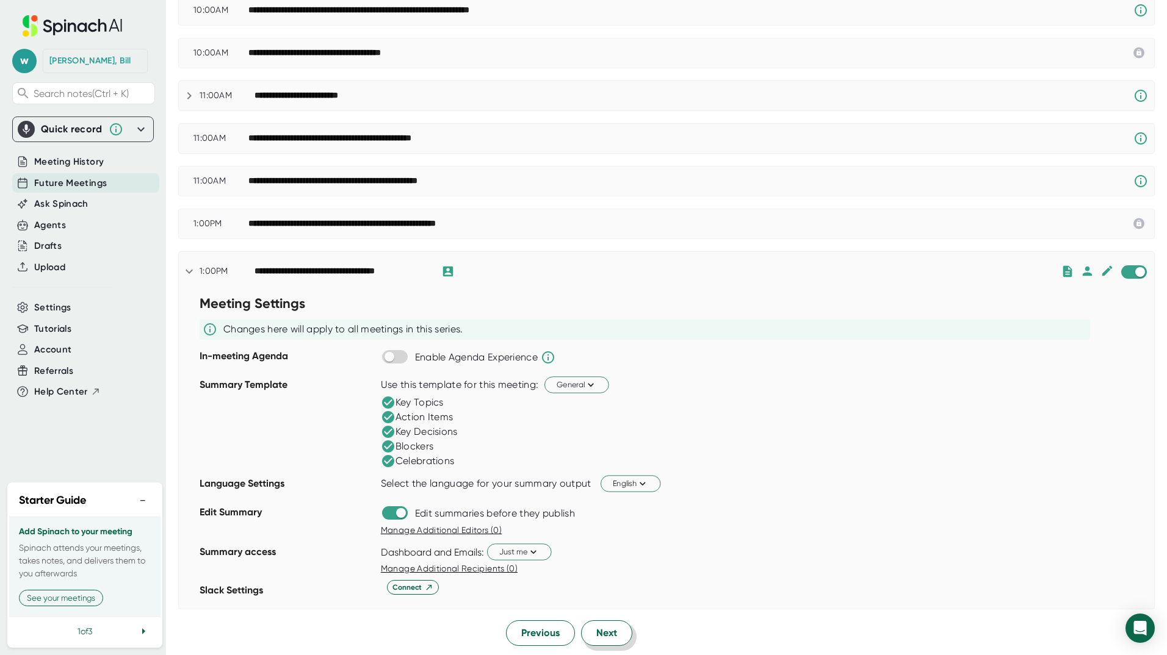
click at [589, 633] on button "Next" at bounding box center [606, 634] width 51 height 26
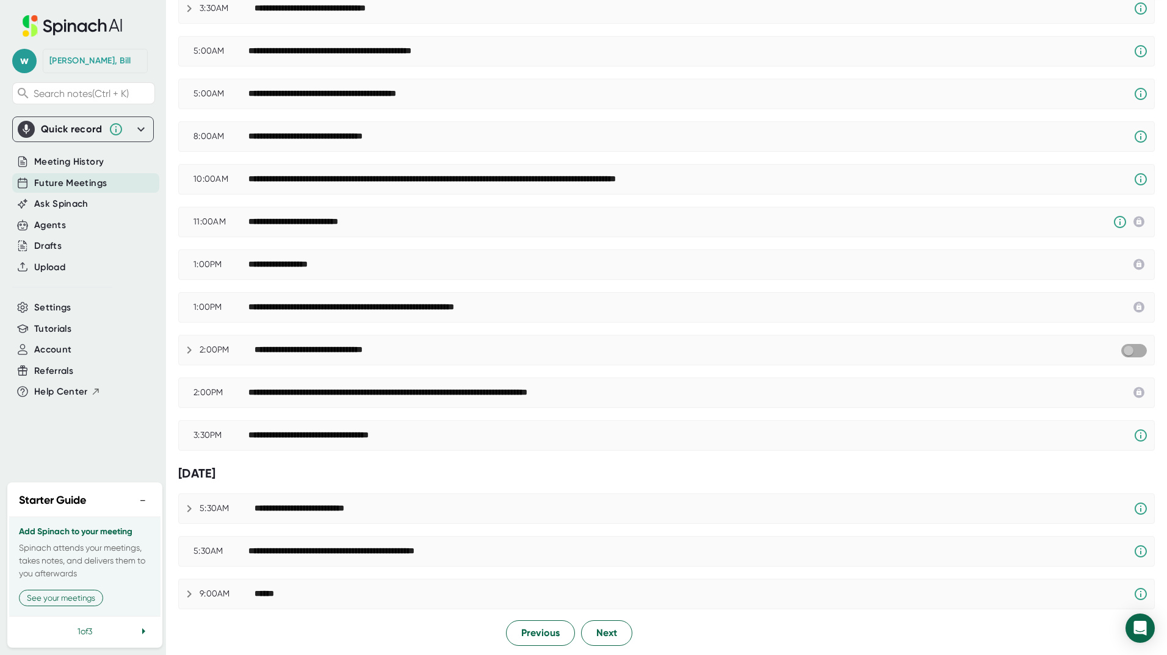
click at [1127, 348] on input "checkbox" at bounding box center [1128, 350] width 35 height 11
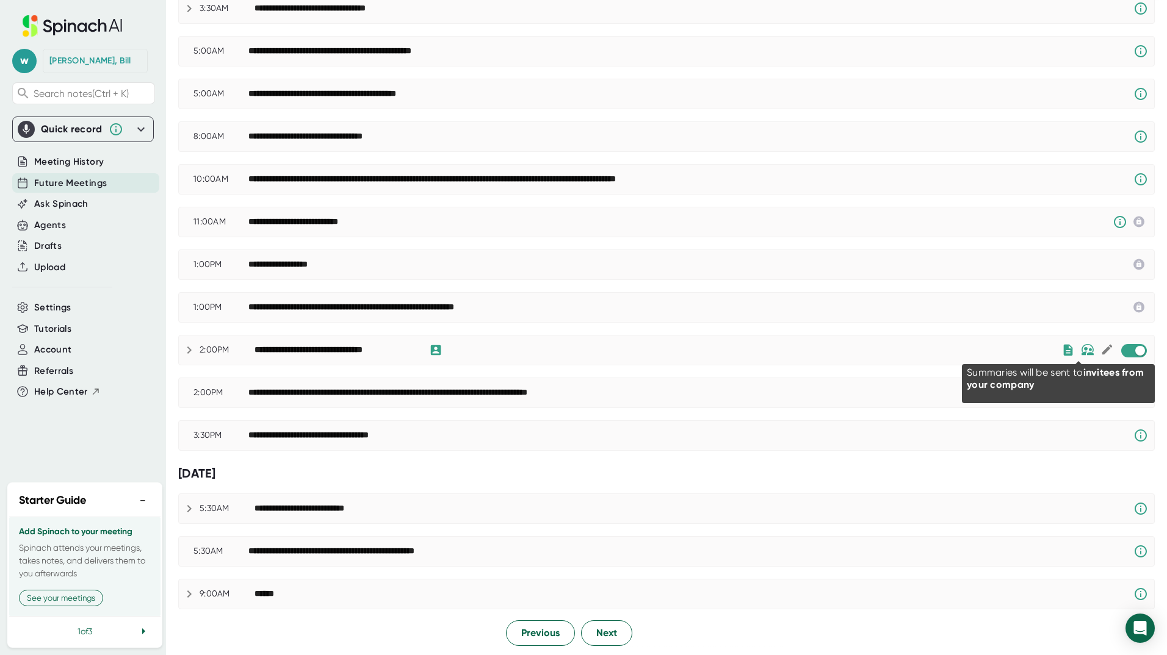
click at [1081, 348] on img at bounding box center [1087, 350] width 13 height 12
click at [1100, 347] on icon at bounding box center [1106, 349] width 13 height 13
checkbox input "true"
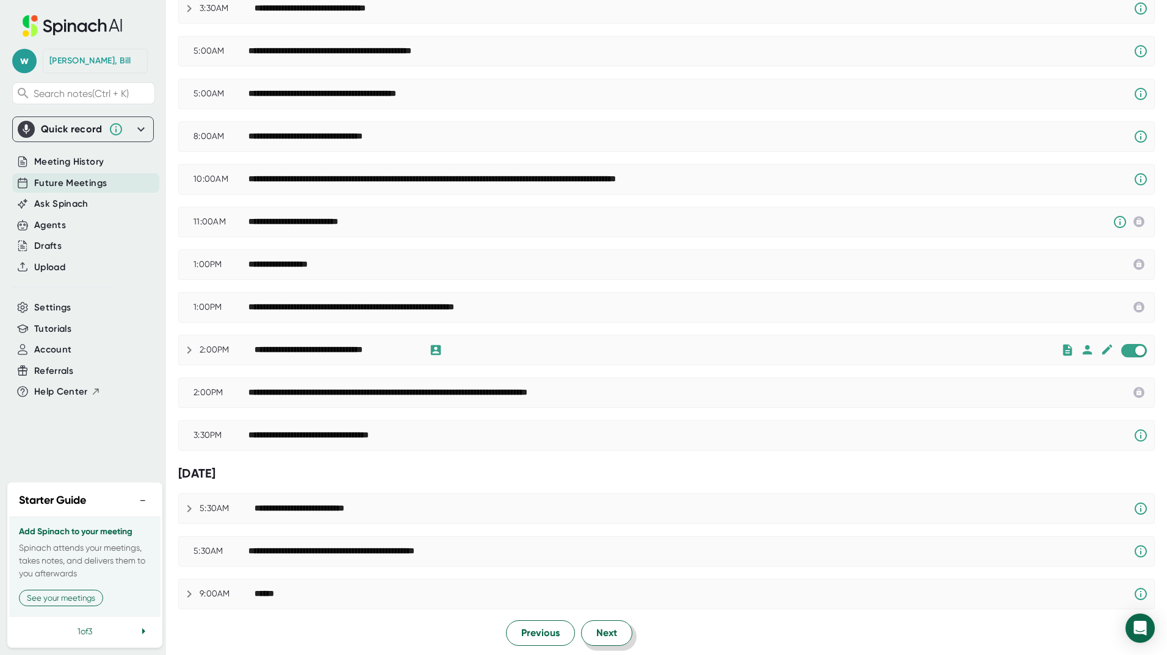
click at [603, 631] on span "Next" at bounding box center [606, 633] width 21 height 15
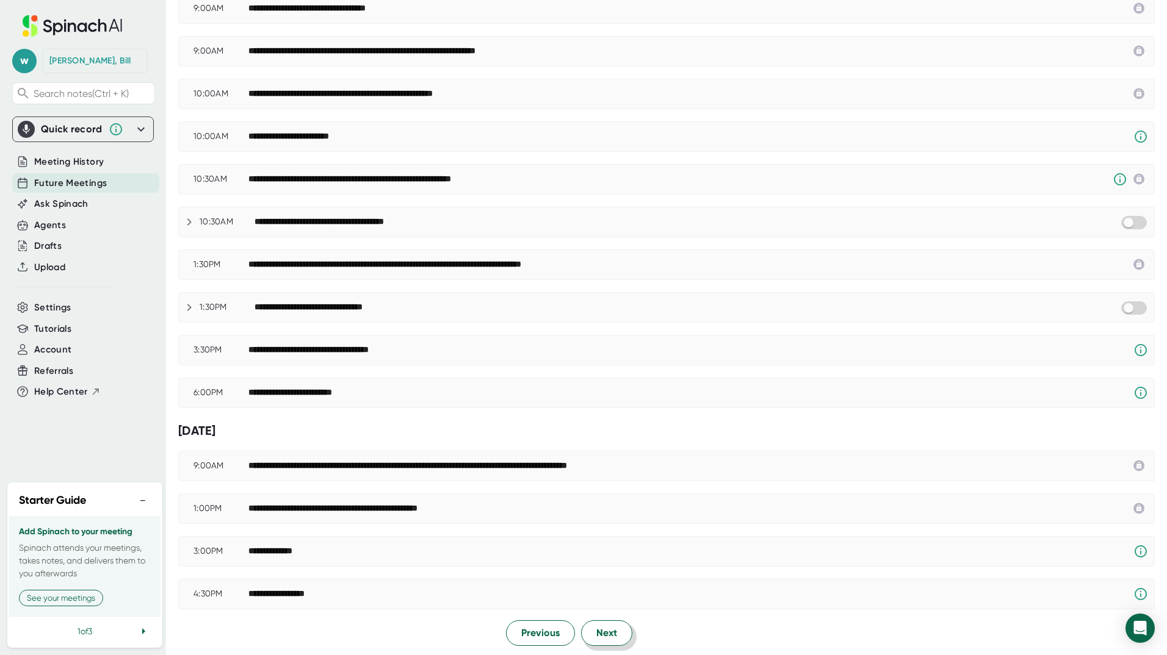
scroll to position [0, 0]
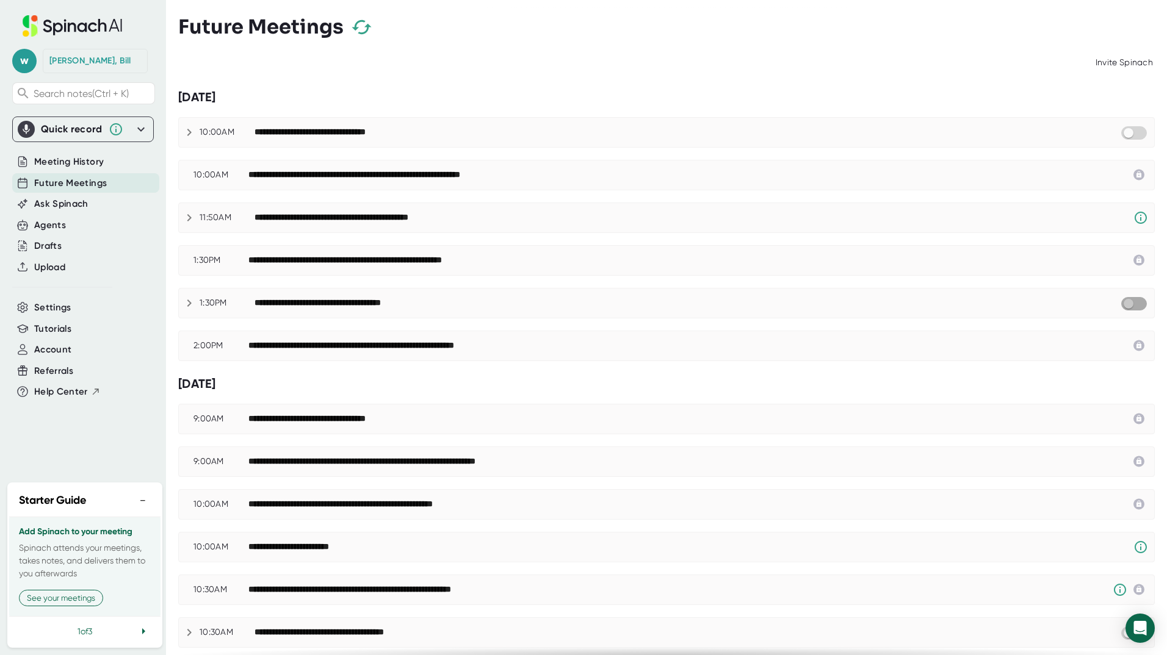
click at [1132, 303] on input "checkbox" at bounding box center [1128, 303] width 35 height 11
click at [1130, 136] on input "checkbox" at bounding box center [1128, 133] width 35 height 11
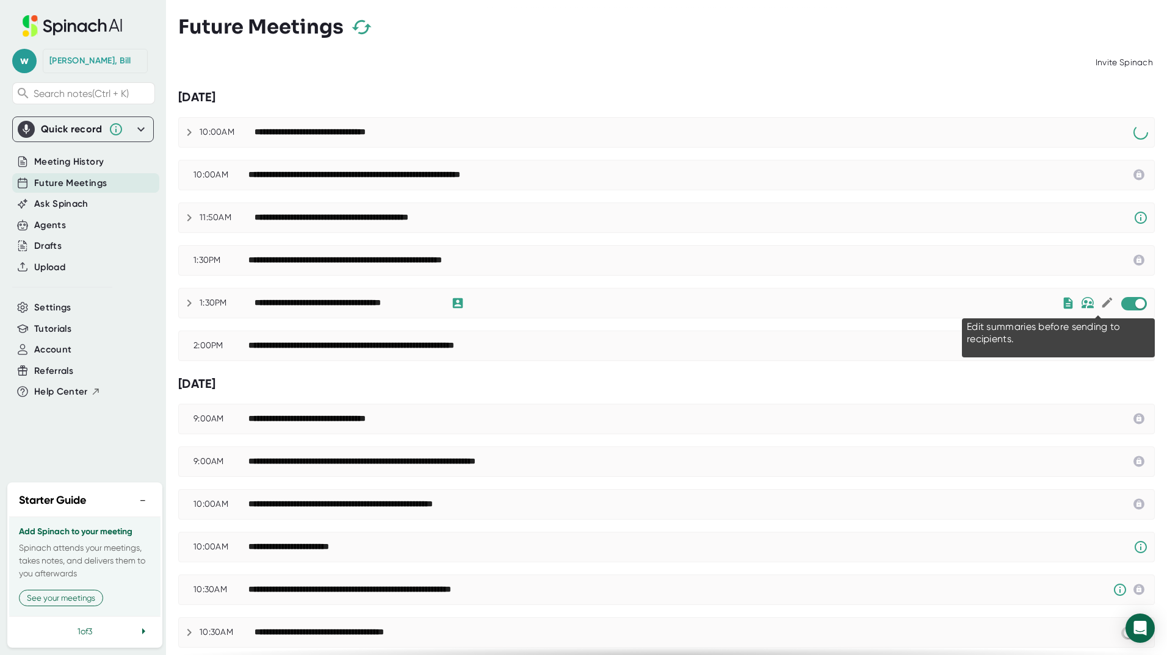
click at [1100, 301] on icon at bounding box center [1106, 302] width 13 height 13
checkbox input "true"
click at [1094, 304] on div at bounding box center [1097, 303] width 6 height 15
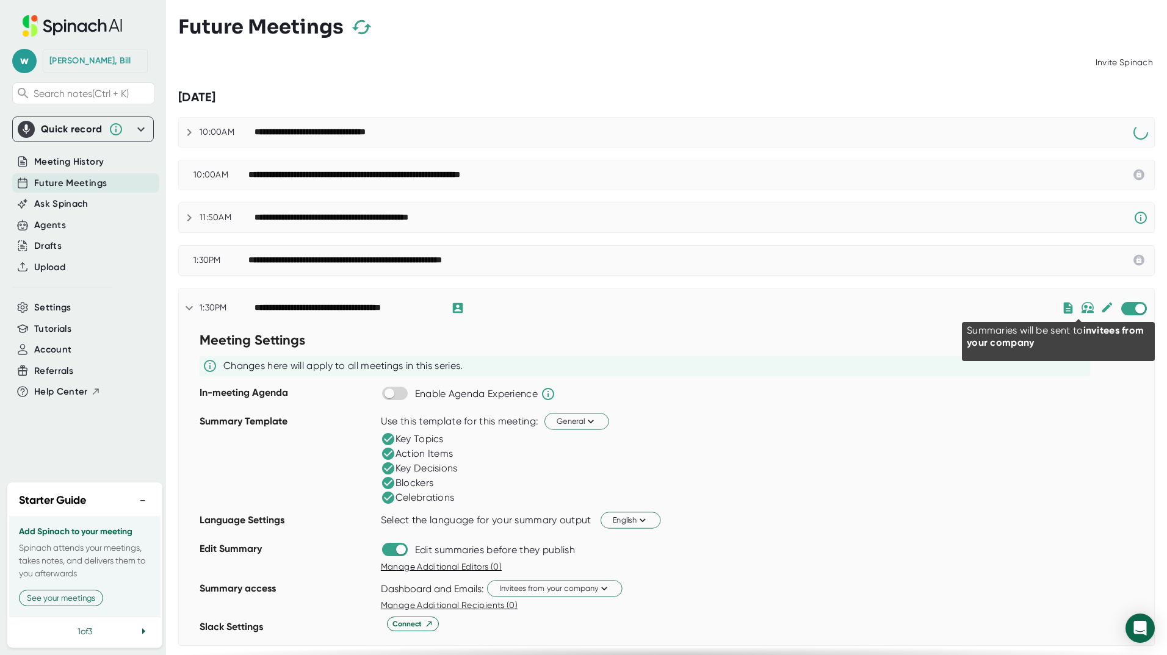
click at [1081, 303] on img at bounding box center [1087, 308] width 13 height 12
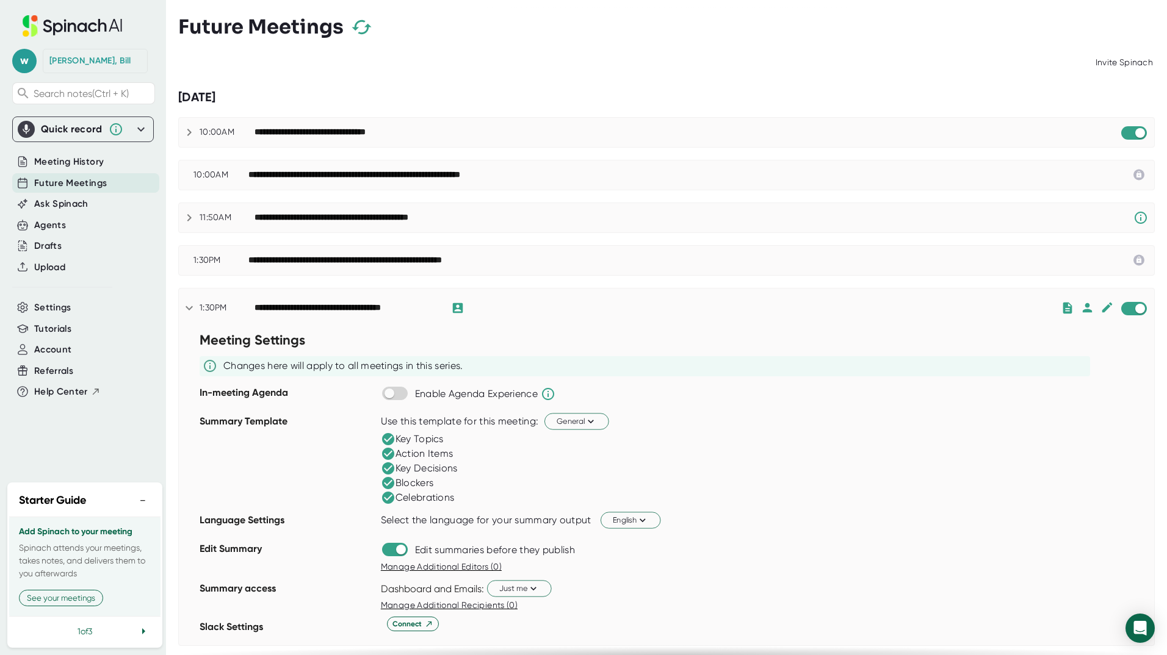
click at [1039, 128] on div "**********" at bounding box center [686, 132] width 865 height 15
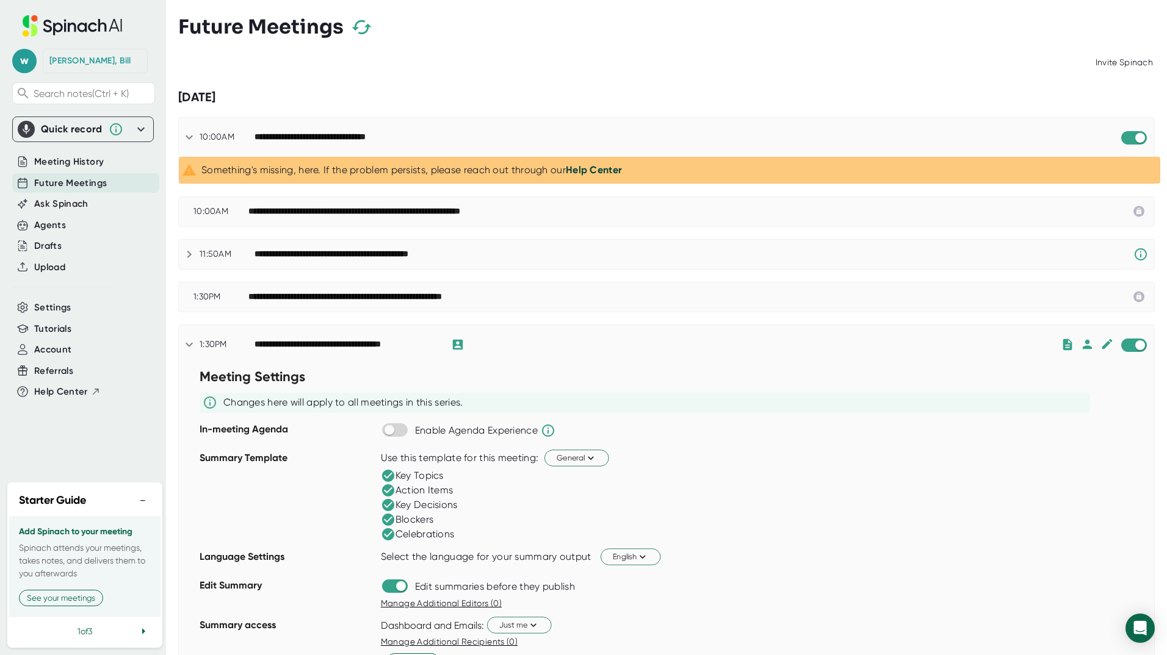
click at [1039, 128] on div "**********" at bounding box center [666, 137] width 975 height 39
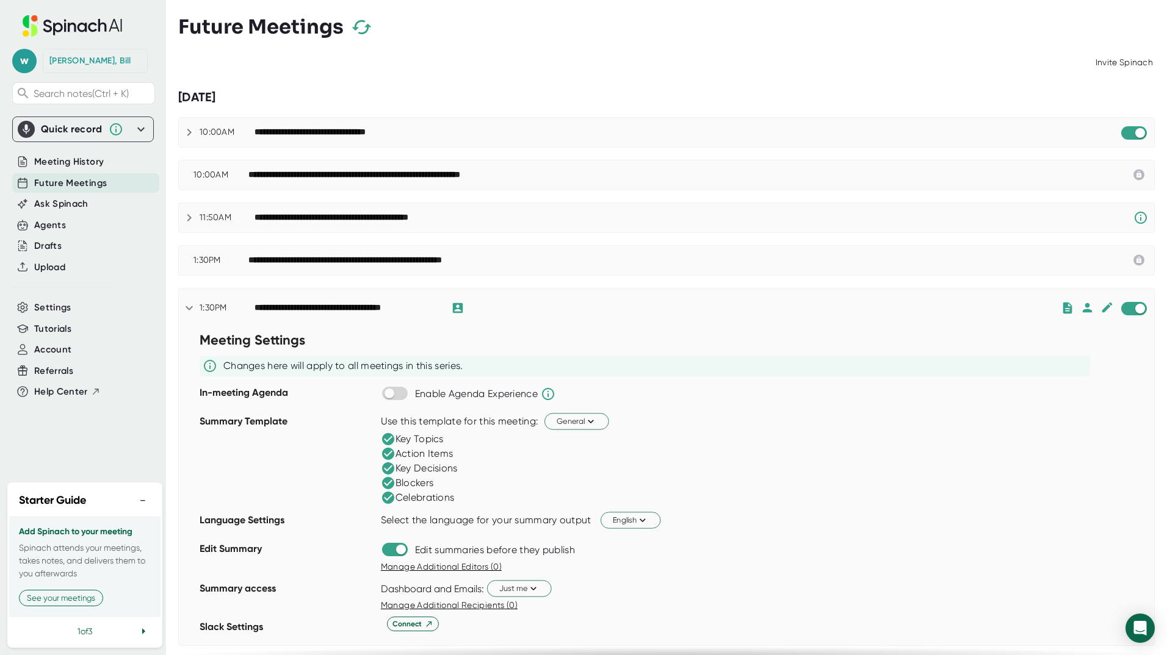
click at [1015, 311] on div "**********" at bounding box center [657, 308] width 806 height 15
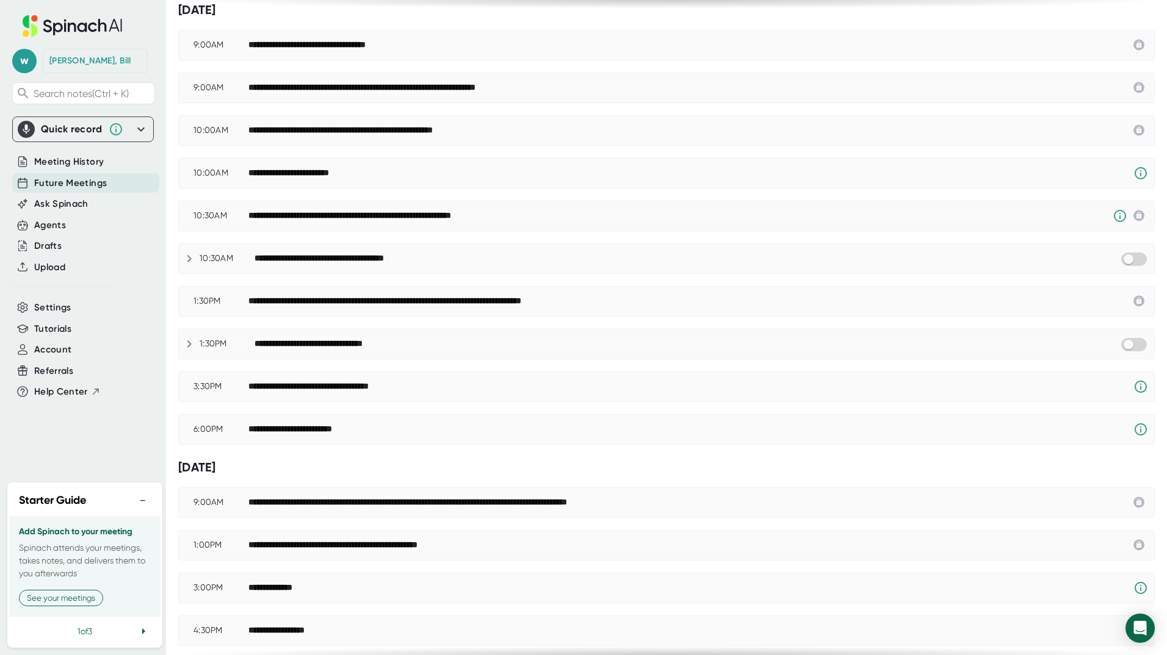
scroll to position [411, 0]
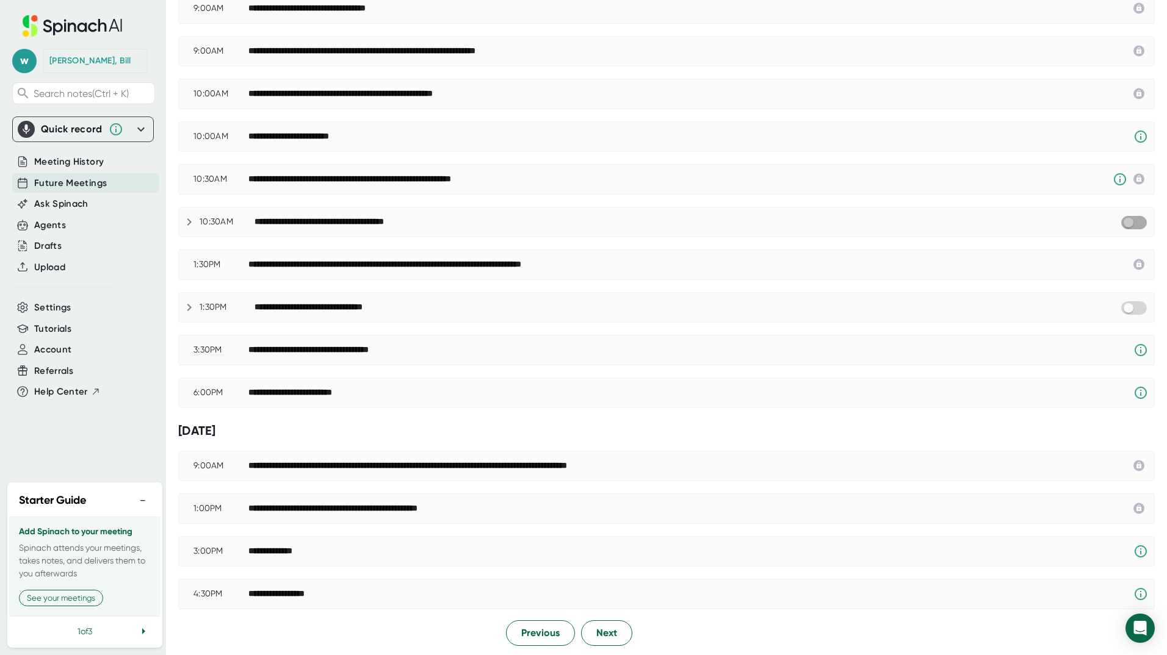
click at [1128, 222] on input "checkbox" at bounding box center [1128, 222] width 35 height 11
click at [1123, 309] on input "checkbox" at bounding box center [1128, 308] width 35 height 11
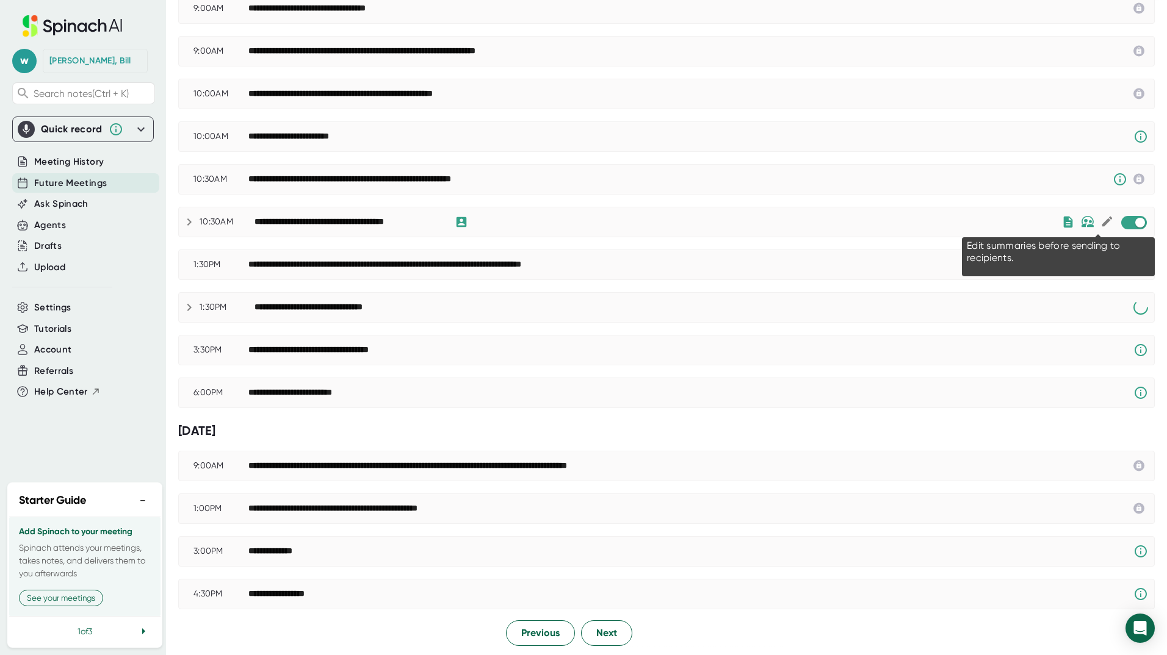
click at [1102, 221] on icon at bounding box center [1107, 222] width 10 height 10
checkbox input "true"
click at [1081, 223] on img at bounding box center [1087, 222] width 13 height 12
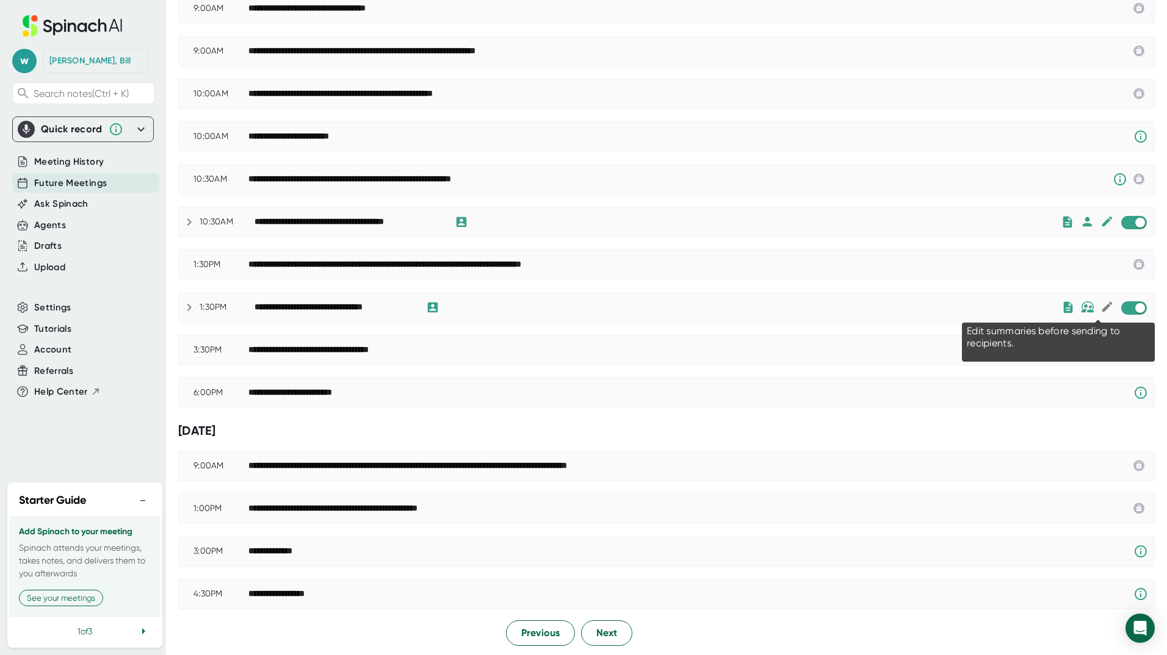
click at [1102, 308] on icon at bounding box center [1107, 307] width 10 height 10
checkbox input "true"
click at [1081, 308] on img at bounding box center [1087, 307] width 13 height 12
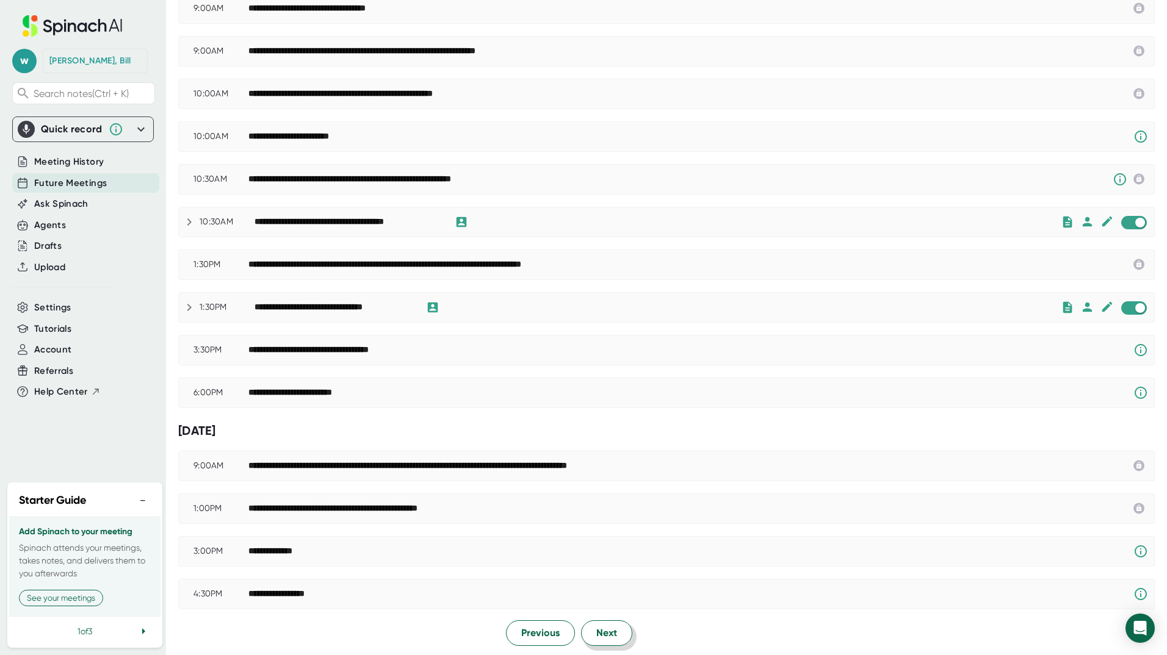
click at [610, 629] on span "Next" at bounding box center [606, 633] width 21 height 15
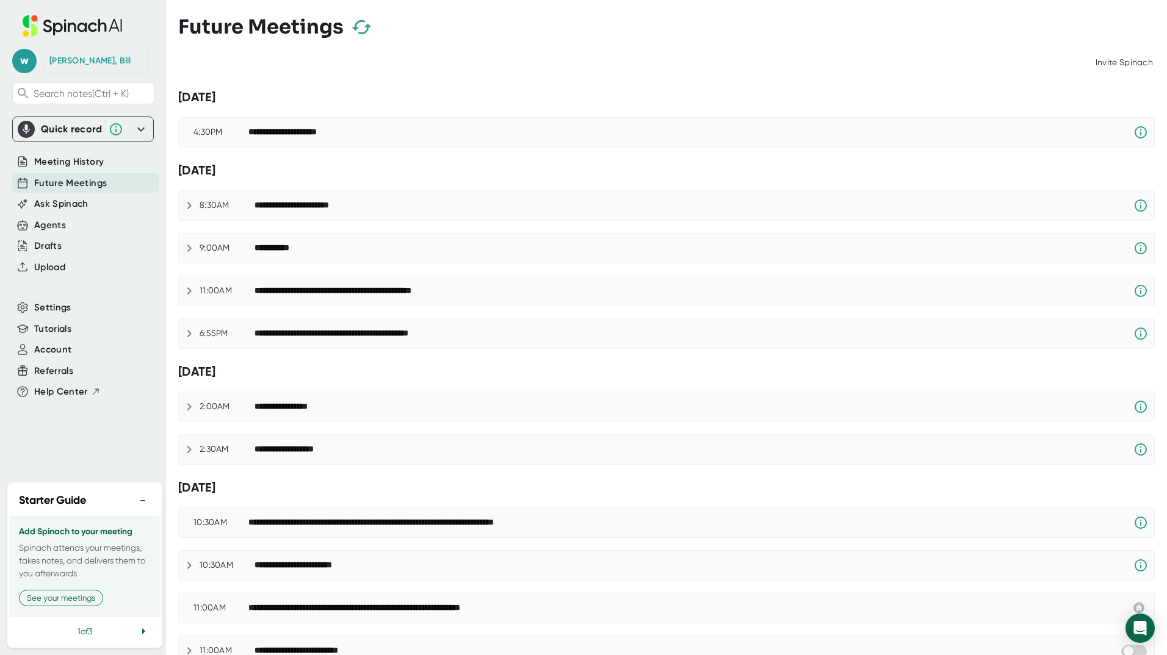
scroll to position [325, 0]
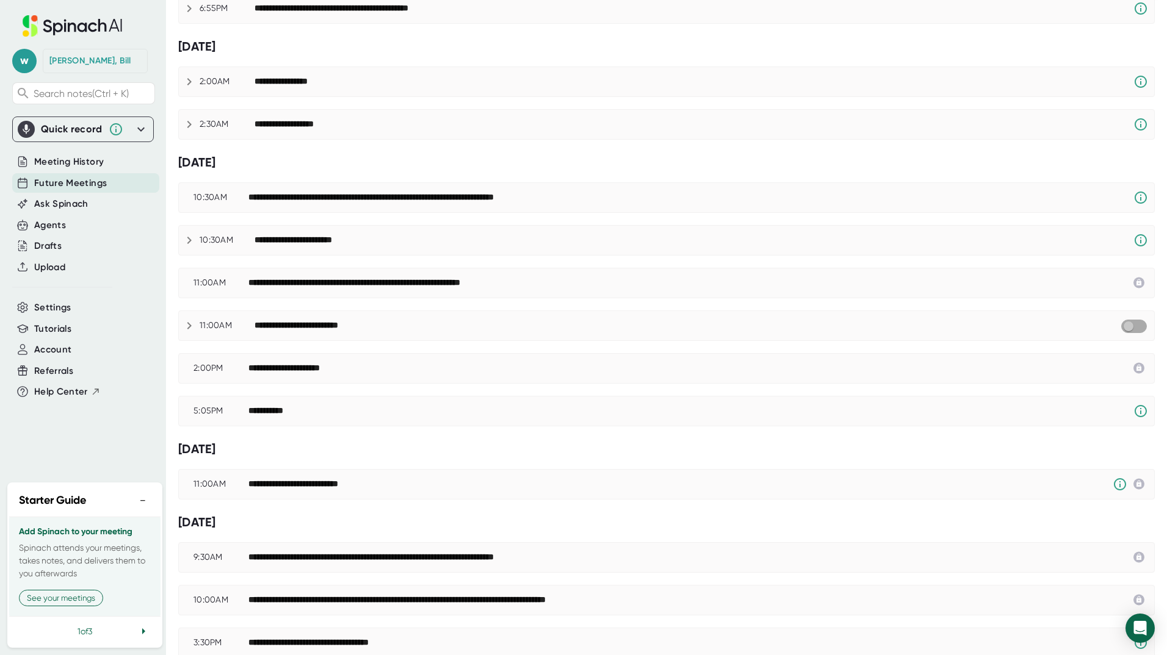
click at [1131, 330] on input "checkbox" at bounding box center [1128, 326] width 35 height 11
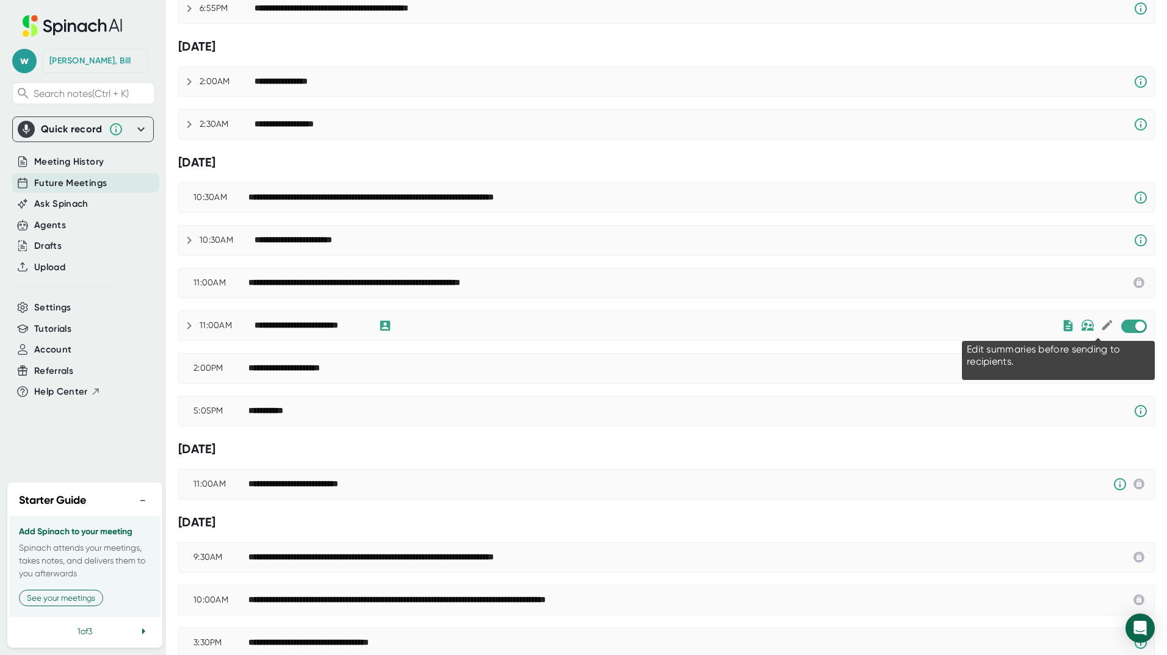
click at [1100, 324] on icon at bounding box center [1106, 325] width 13 height 13
checkbox input "true"
click at [1081, 325] on img at bounding box center [1087, 326] width 13 height 12
click at [1081, 323] on img at bounding box center [1087, 326] width 13 height 12
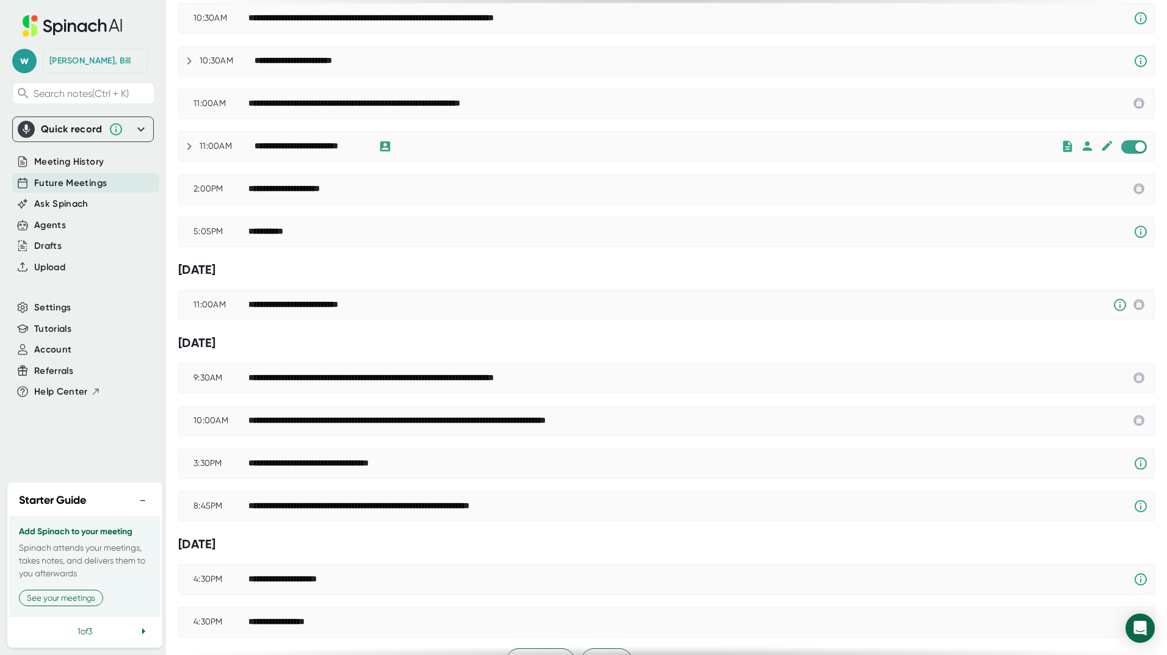
scroll to position [533, 0]
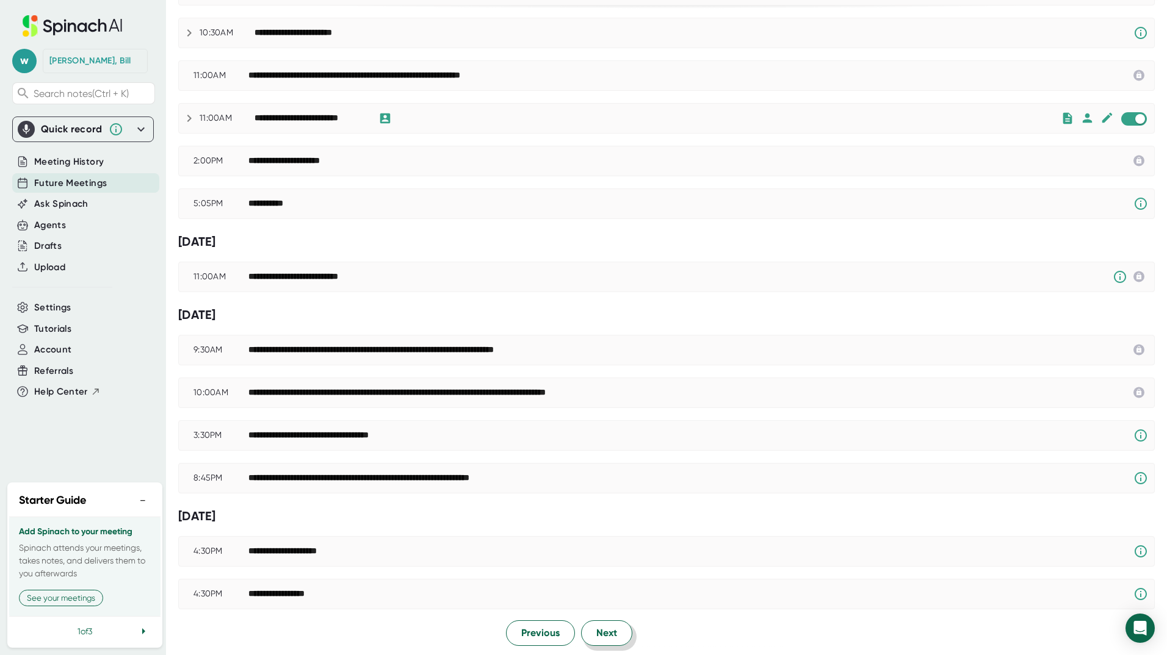
click at [607, 636] on span "Next" at bounding box center [606, 633] width 21 height 15
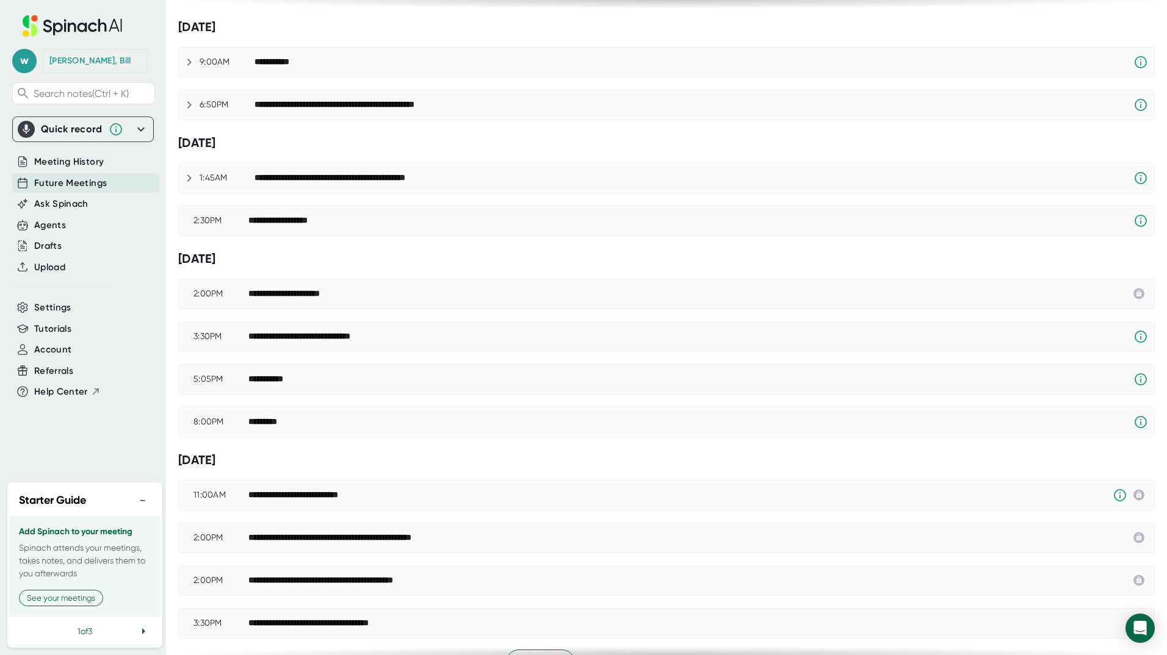
scroll to position [99, 0]
